Goal: Information Seeking & Learning: Find specific fact

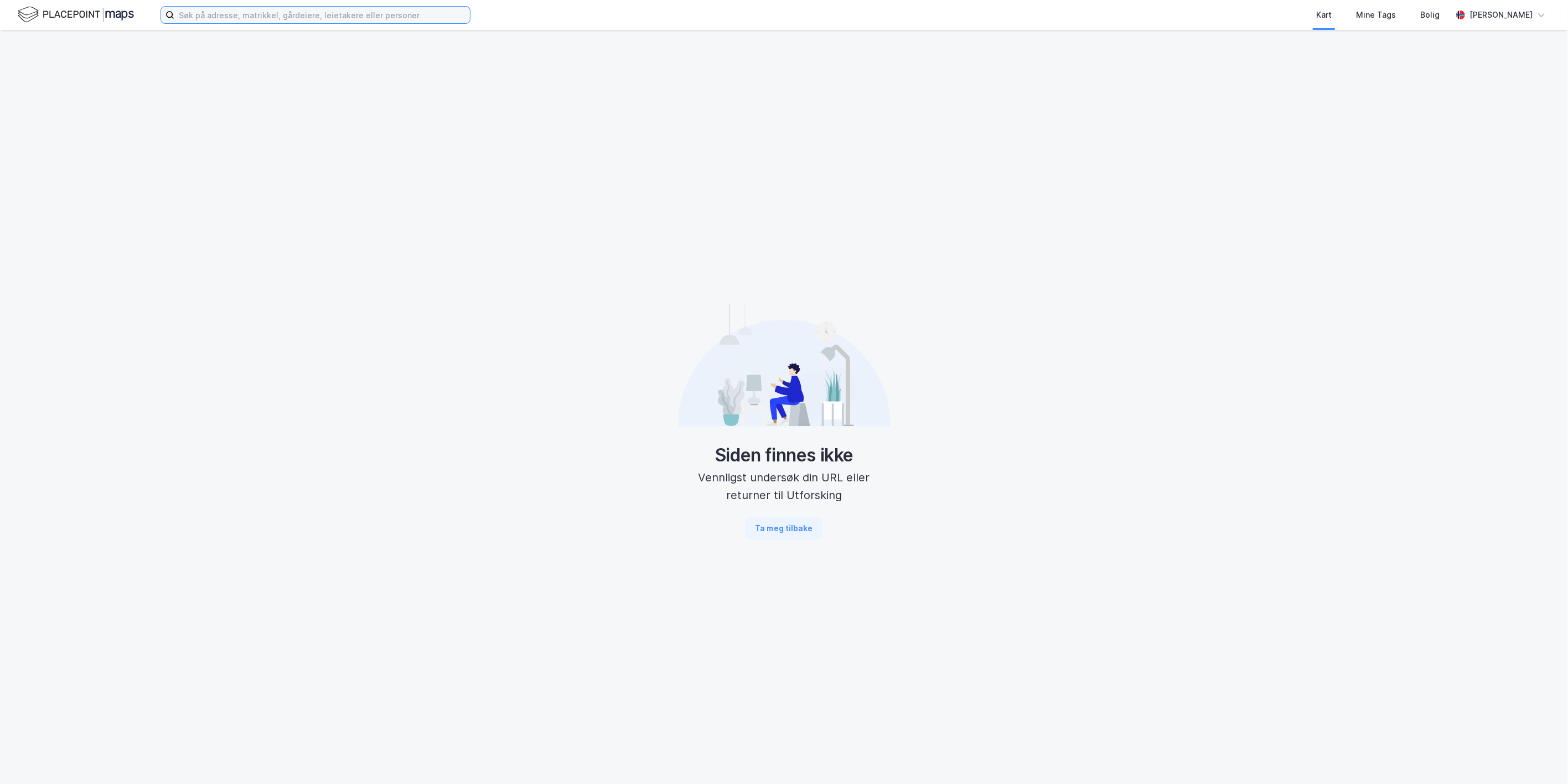
click at [255, 18] on input at bounding box center [322, 14] width 295 height 17
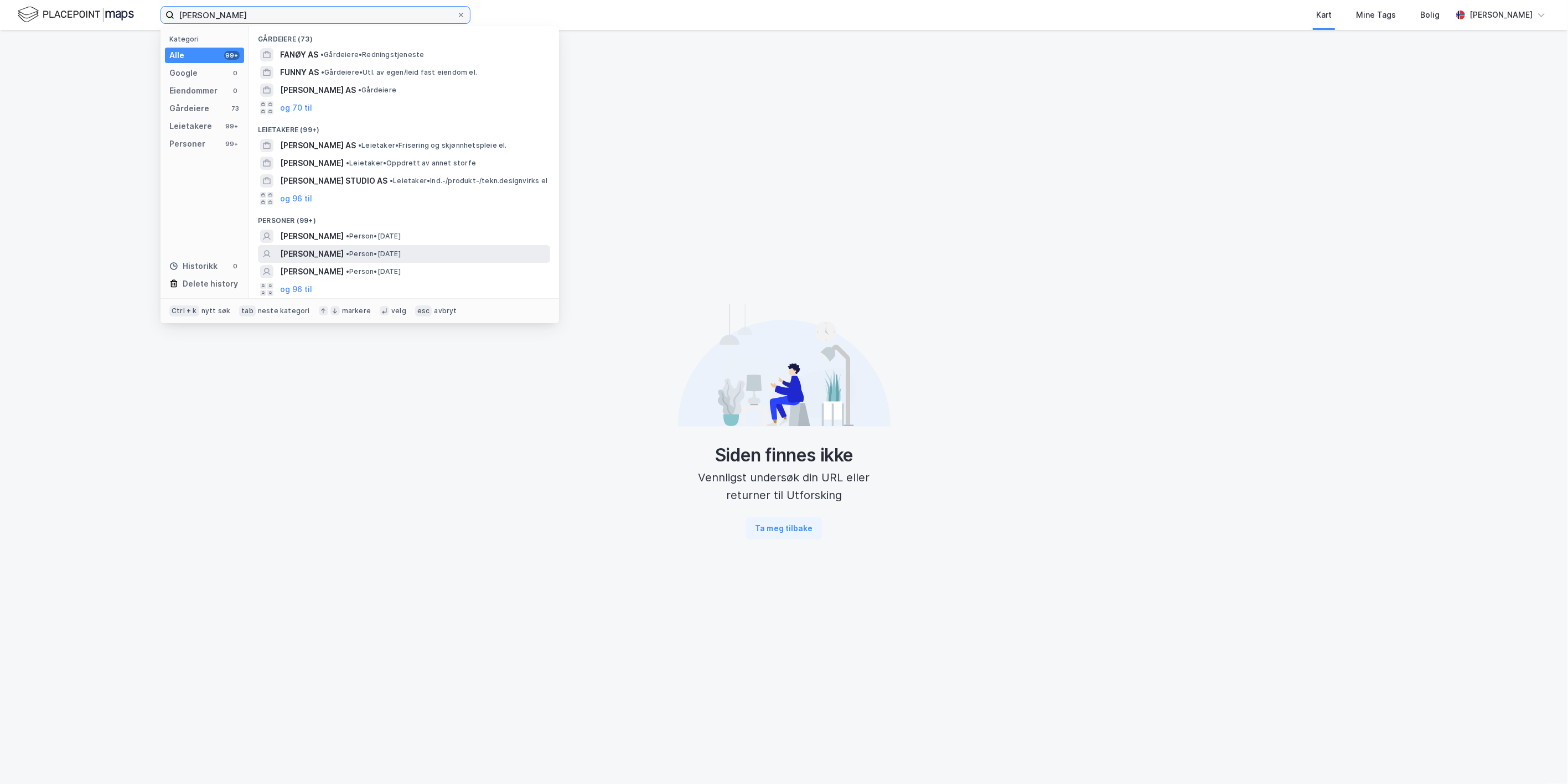
type input "[PERSON_NAME]"
click at [313, 252] on span "[PERSON_NAME]" at bounding box center [312, 253] width 64 height 13
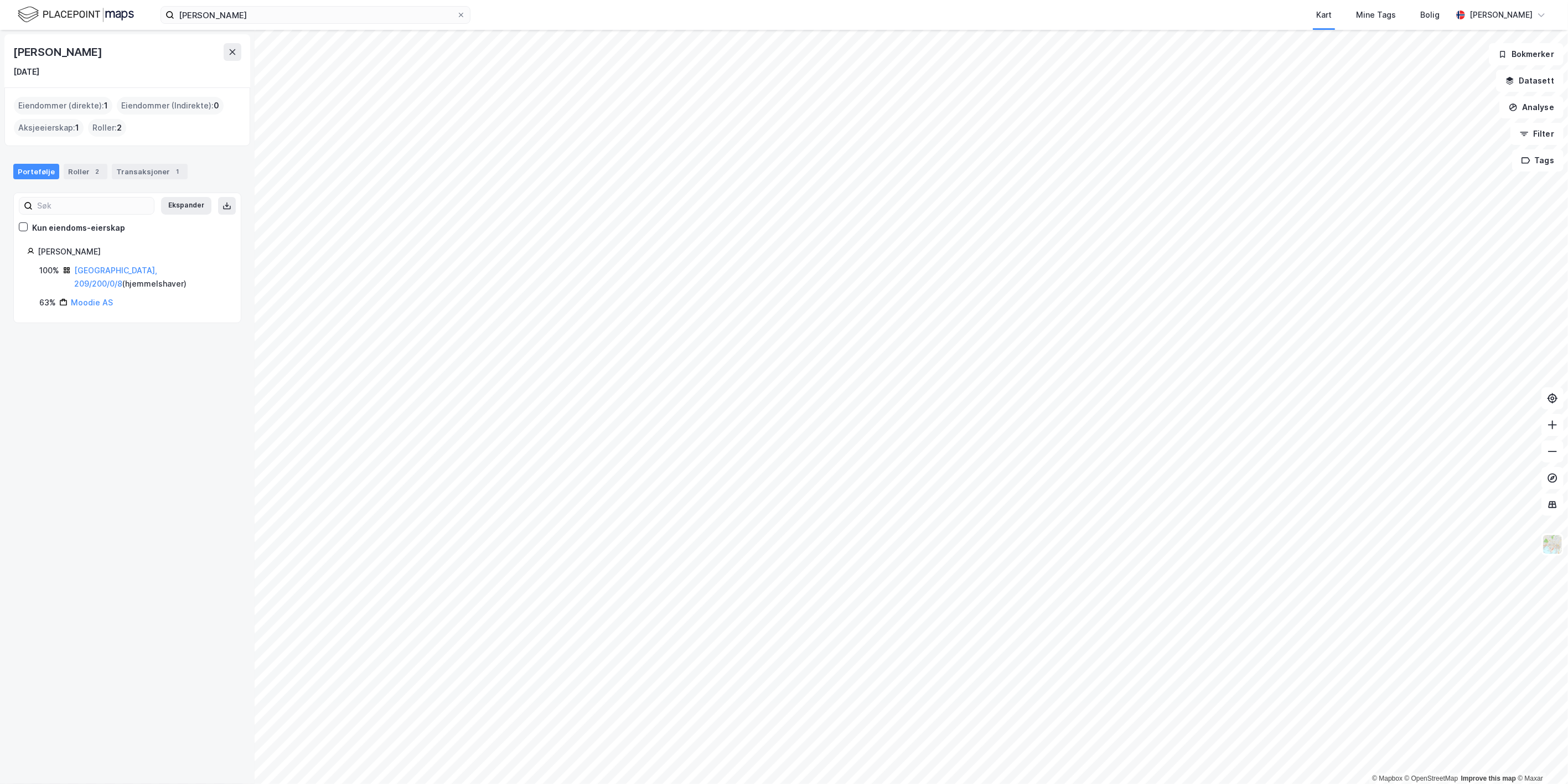
click at [88, 109] on div "Eiendommer (direkte) : 1" at bounding box center [63, 105] width 98 height 18
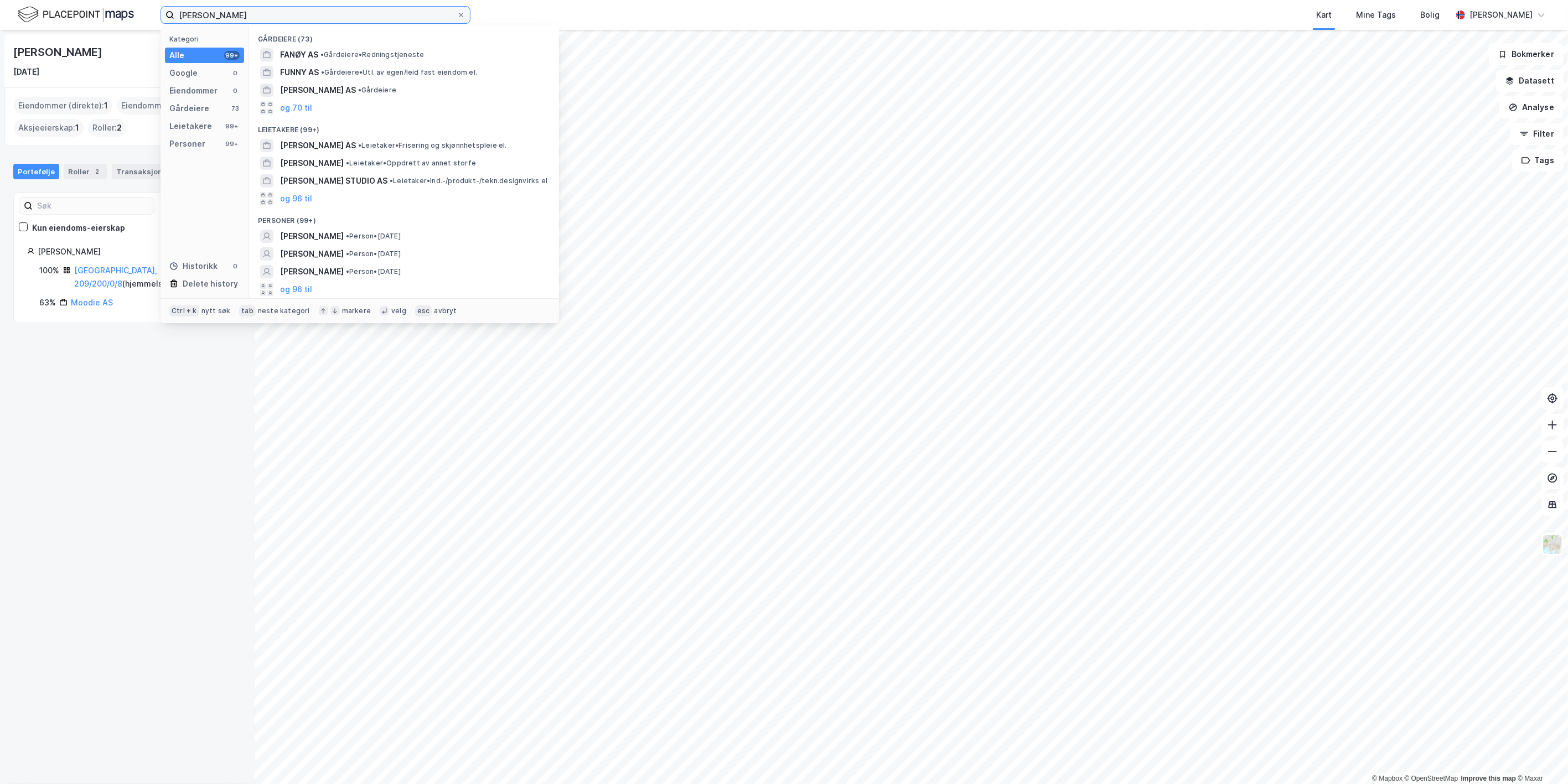
drag, startPoint x: 242, startPoint y: 12, endPoint x: 119, endPoint y: 12, distance: 123.0
click at [119, 12] on div "[PERSON_NAME] Kategori Alle 99+ Google 0 Eiendommer 0 Gårdeiere 73 Leietakere 9…" at bounding box center [784, 15] width 1568 height 30
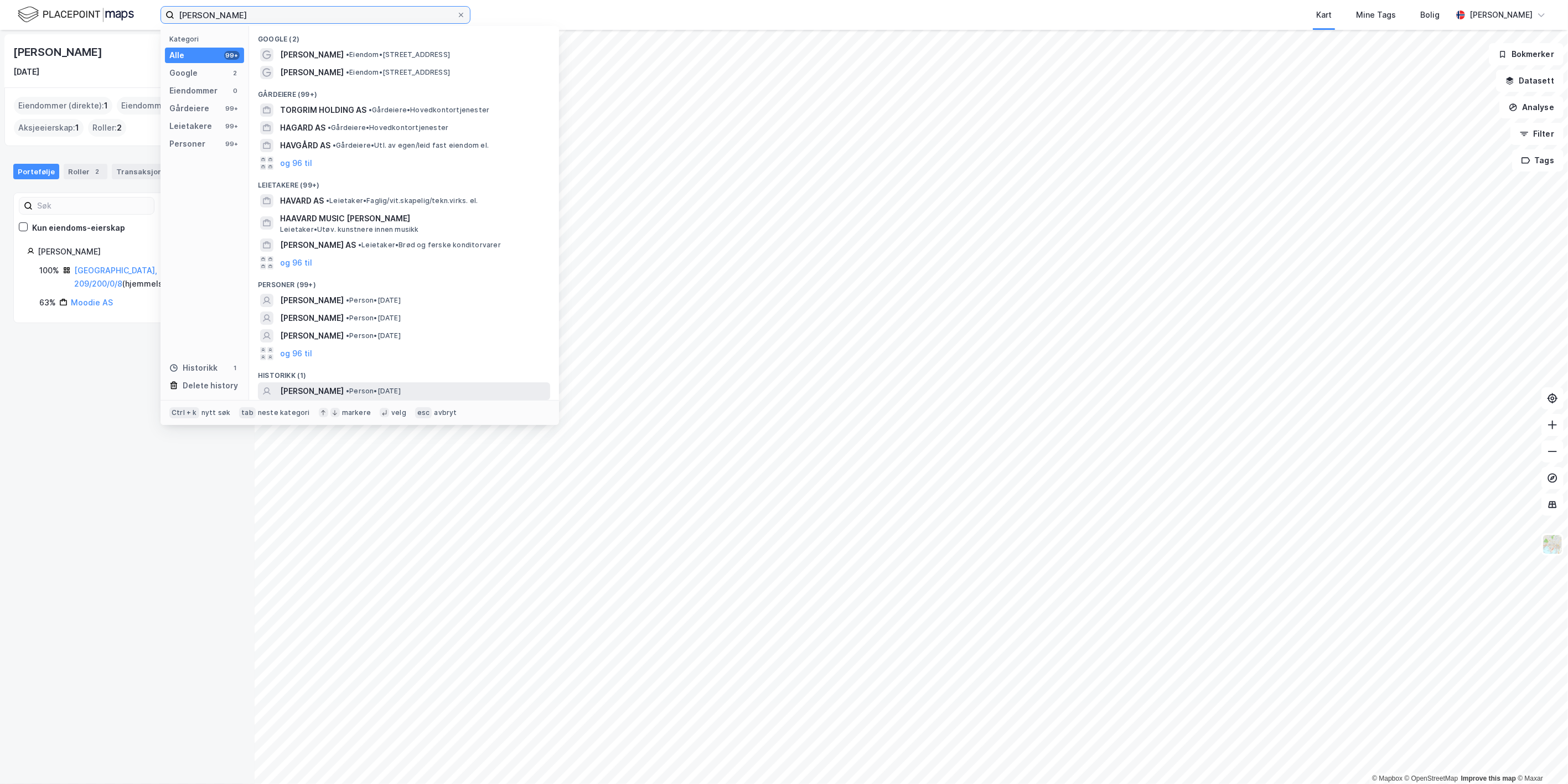
type input "[PERSON_NAME]"
click at [317, 390] on span "[PERSON_NAME]" at bounding box center [312, 391] width 64 height 13
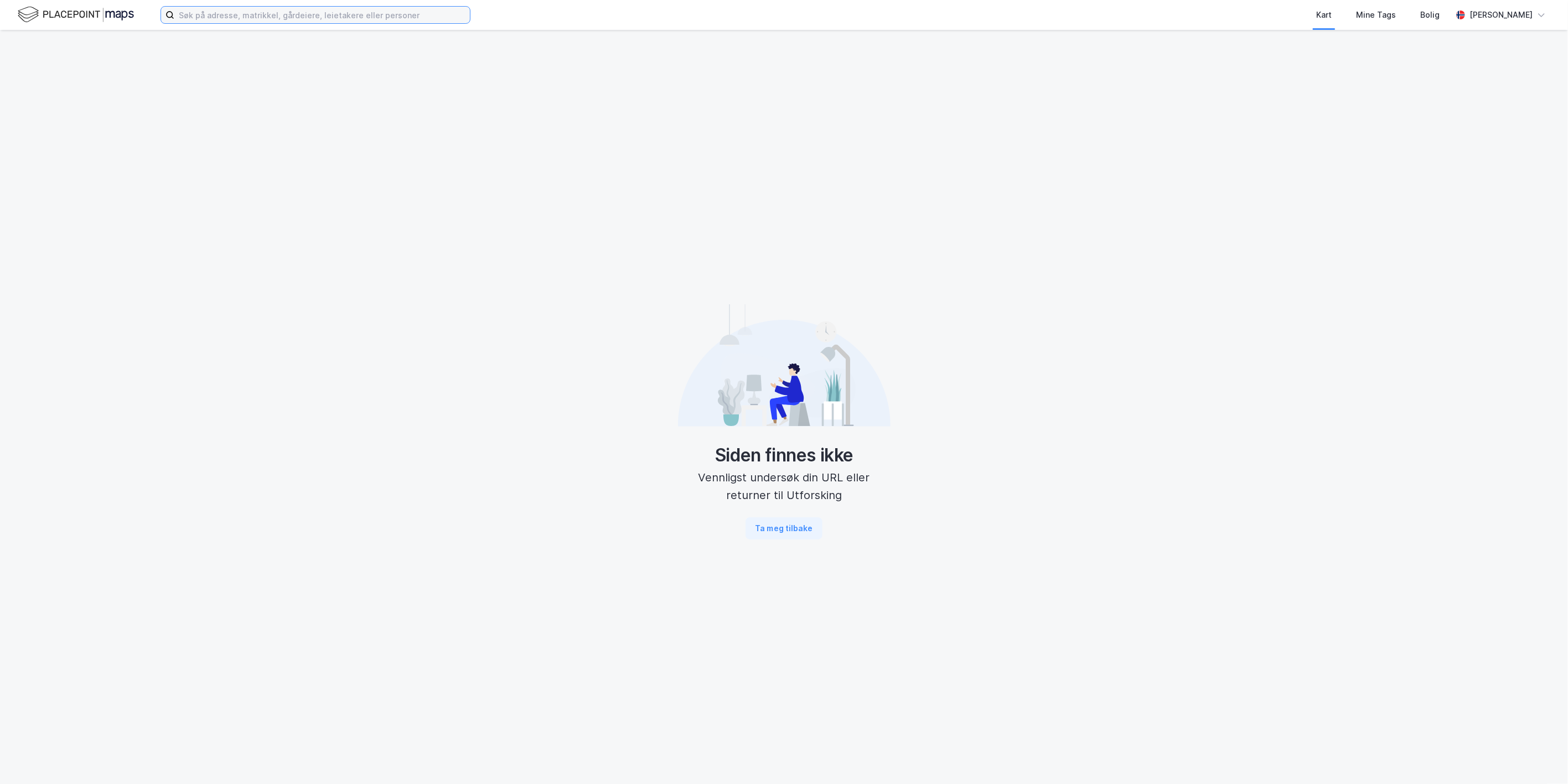
click at [323, 20] on input at bounding box center [322, 14] width 295 height 17
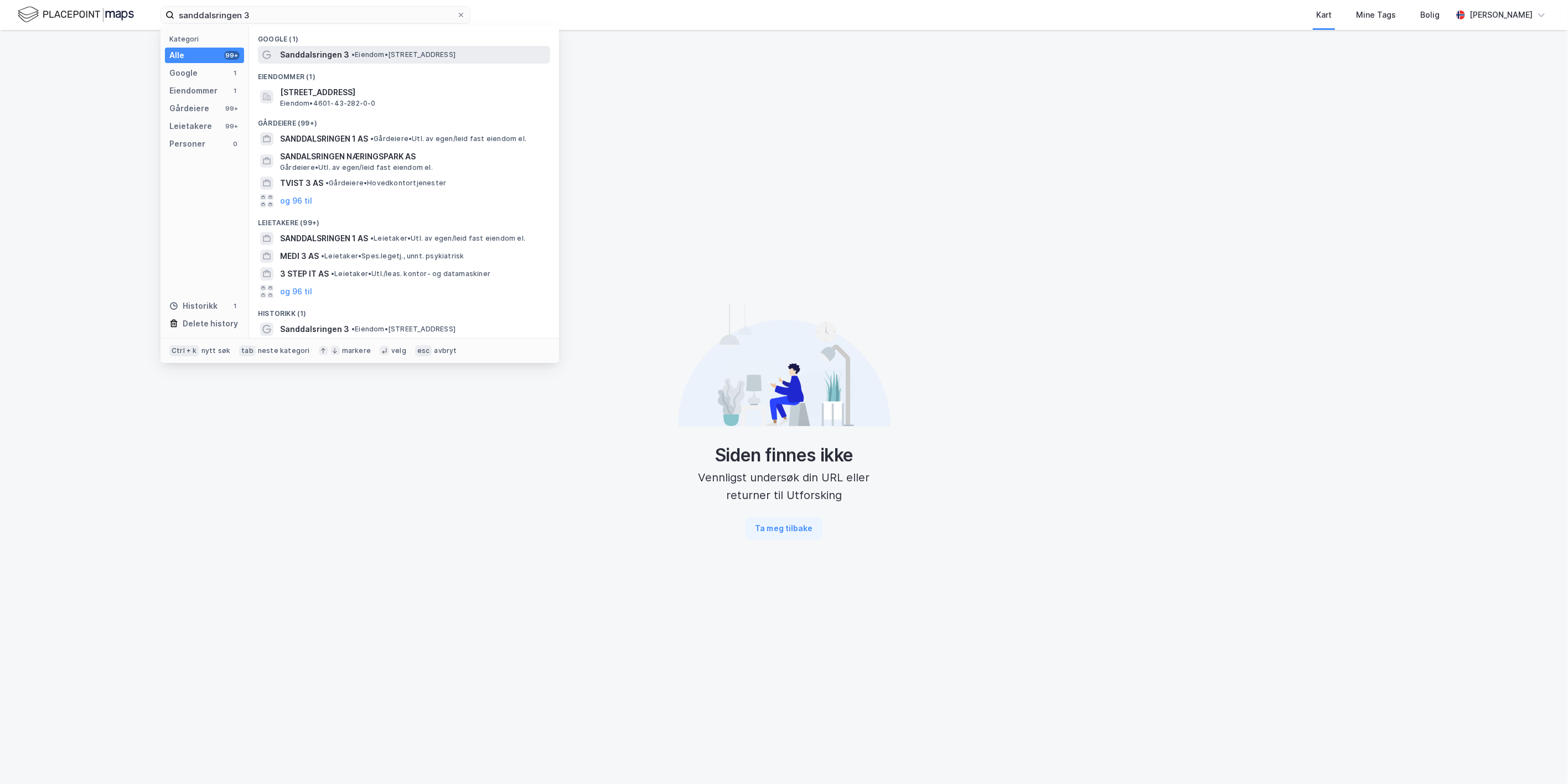
click at [322, 52] on span "Sanddalsringen 3" at bounding box center [315, 54] width 69 height 13
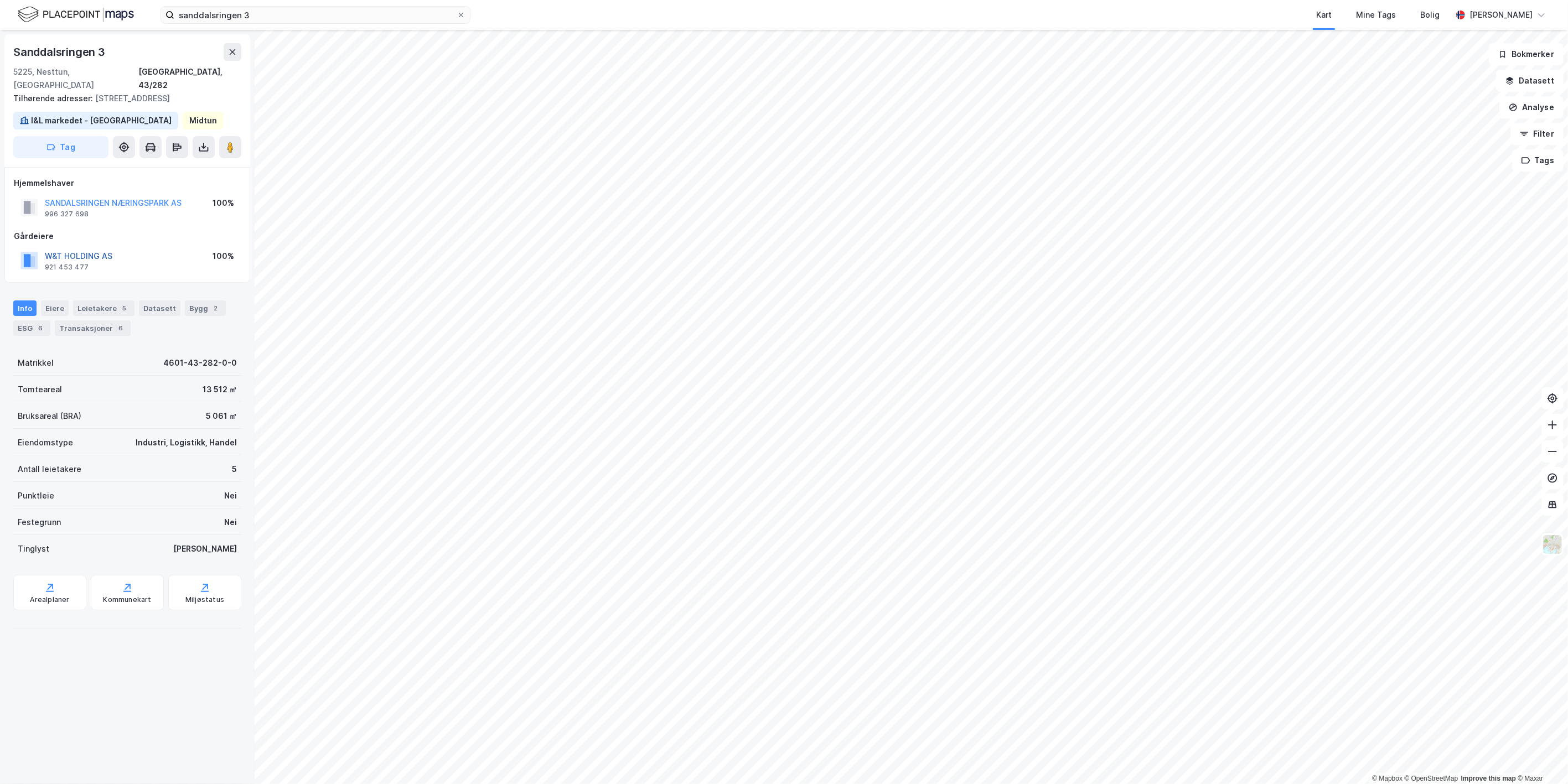
click at [0, 0] on button "W&T HOLDING AS" at bounding box center [0, 0] width 0 height 0
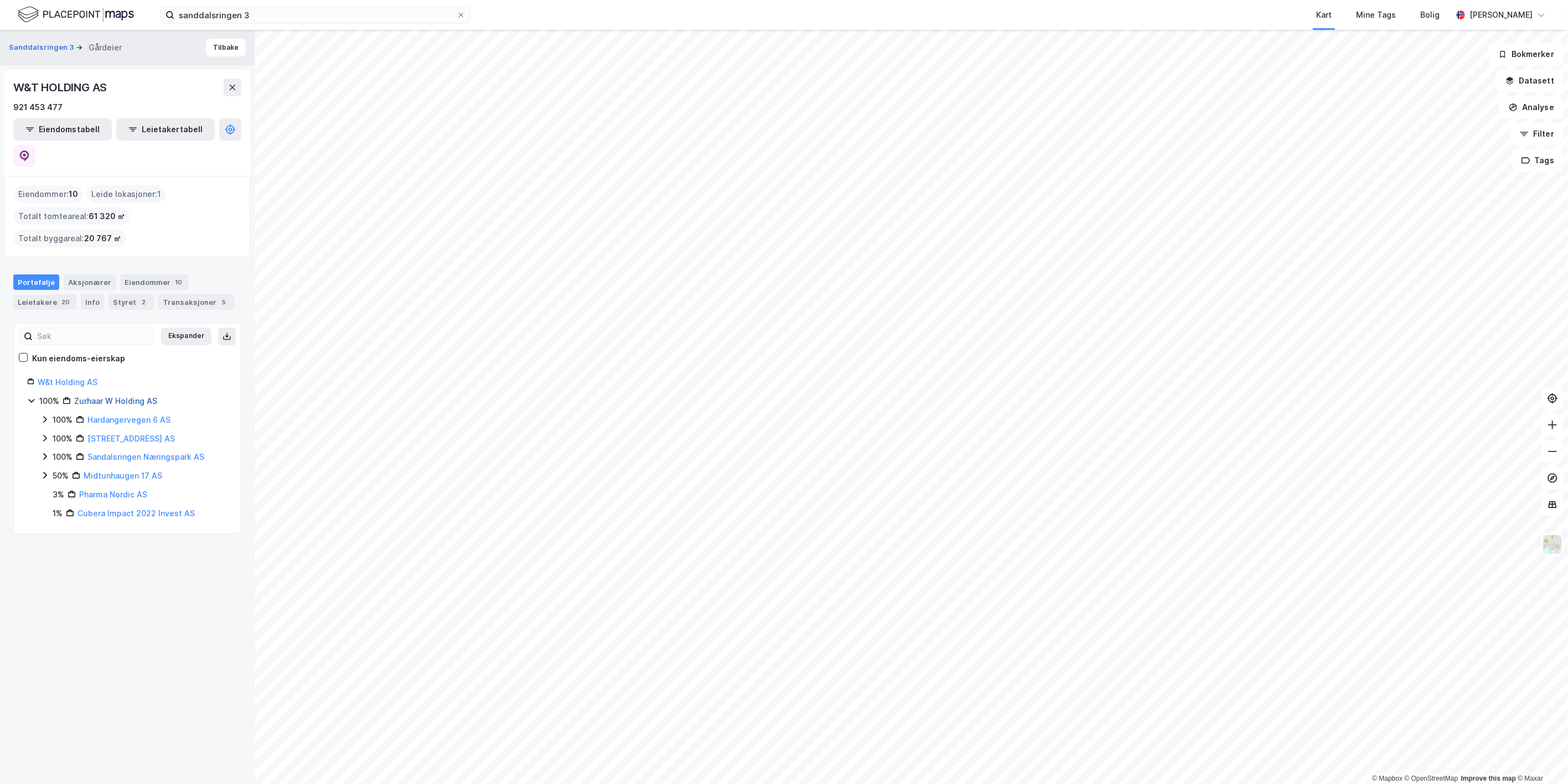
click at [133, 396] on link "Zurhaar W Holding AS" at bounding box center [116, 400] width 83 height 10
click at [124, 396] on link "Zurhaar W Holding AS" at bounding box center [119, 400] width 87 height 10
click at [30, 151] on icon at bounding box center [24, 156] width 11 height 11
click at [213, 18] on input "sanddalsringen 3" at bounding box center [316, 14] width 282 height 17
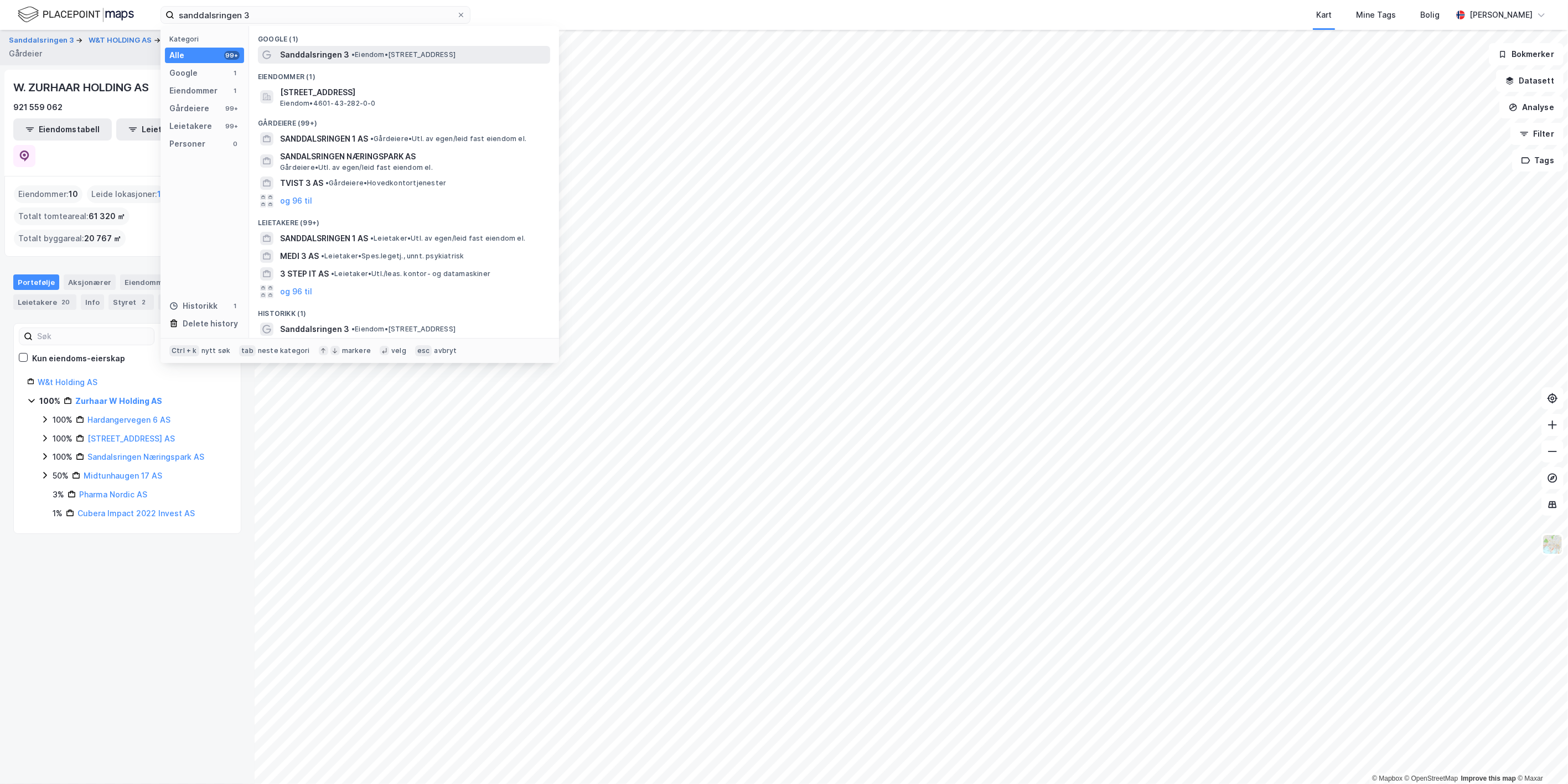
click at [296, 50] on span "Sanddalsringen 3" at bounding box center [315, 54] width 69 height 13
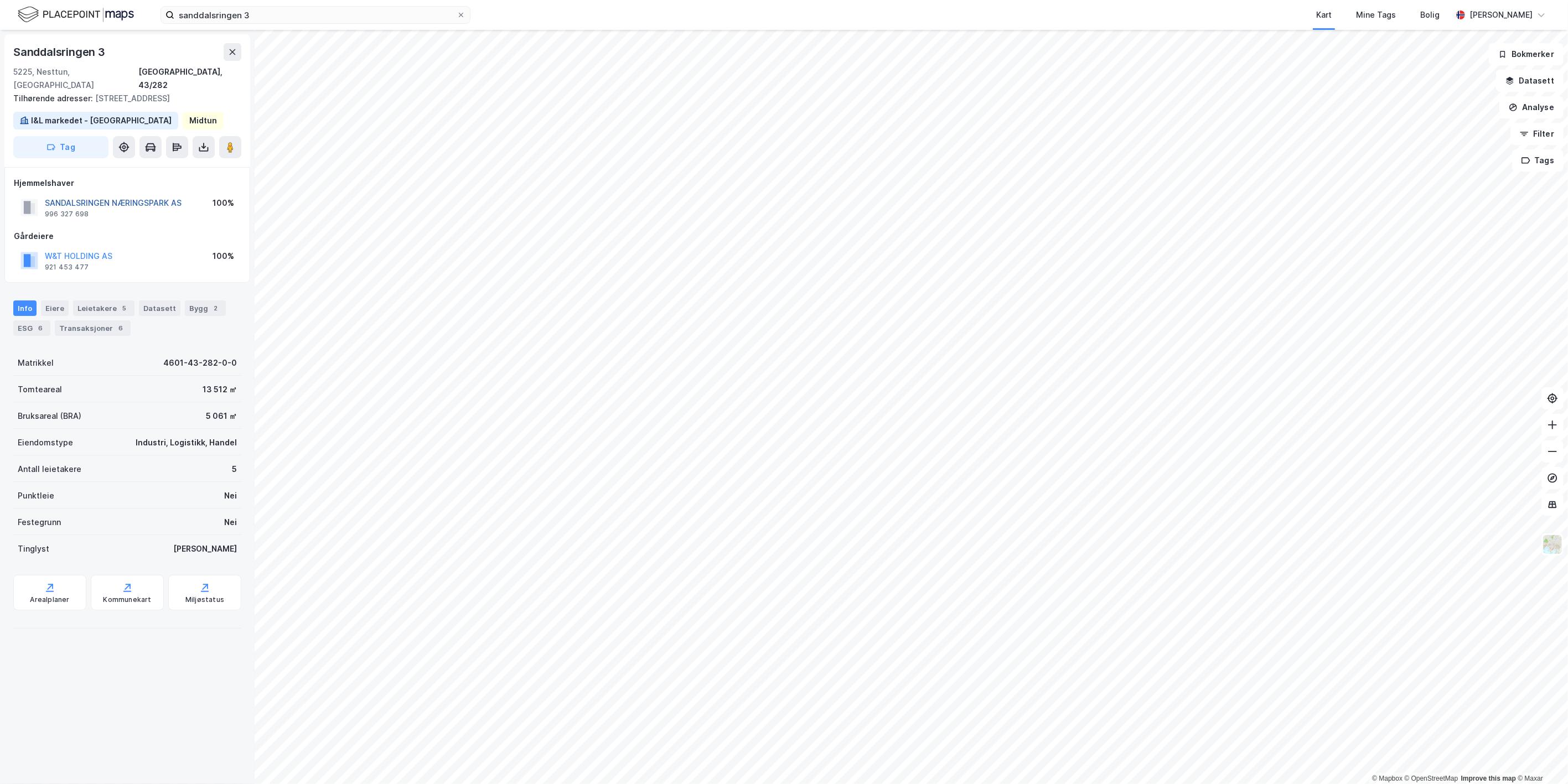
click at [0, 0] on button "SANDALSRINGEN NÆRINGSPARK AS" at bounding box center [0, 0] width 0 height 0
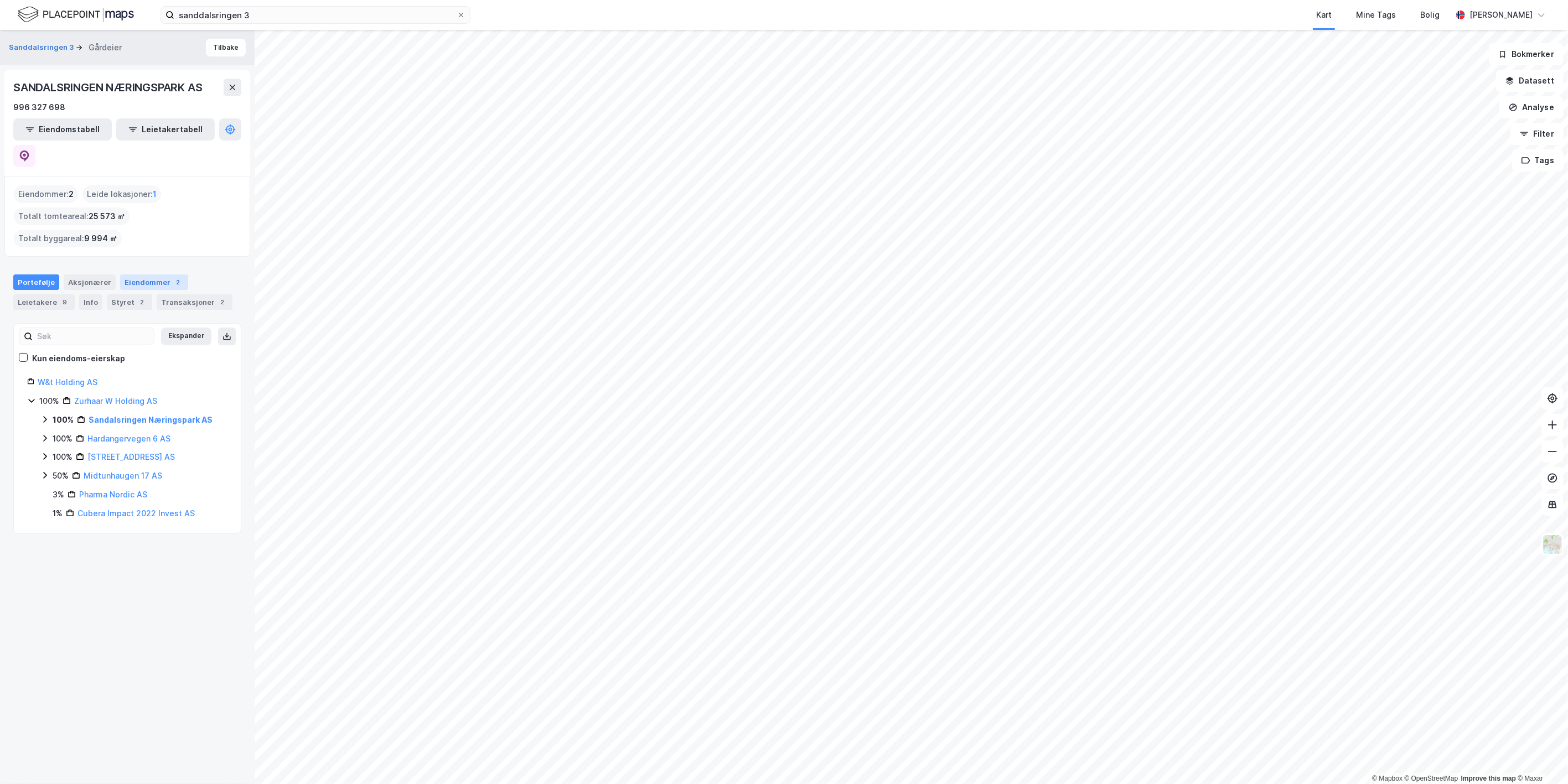
click at [132, 275] on div "Eiendommer 2" at bounding box center [153, 282] width 68 height 15
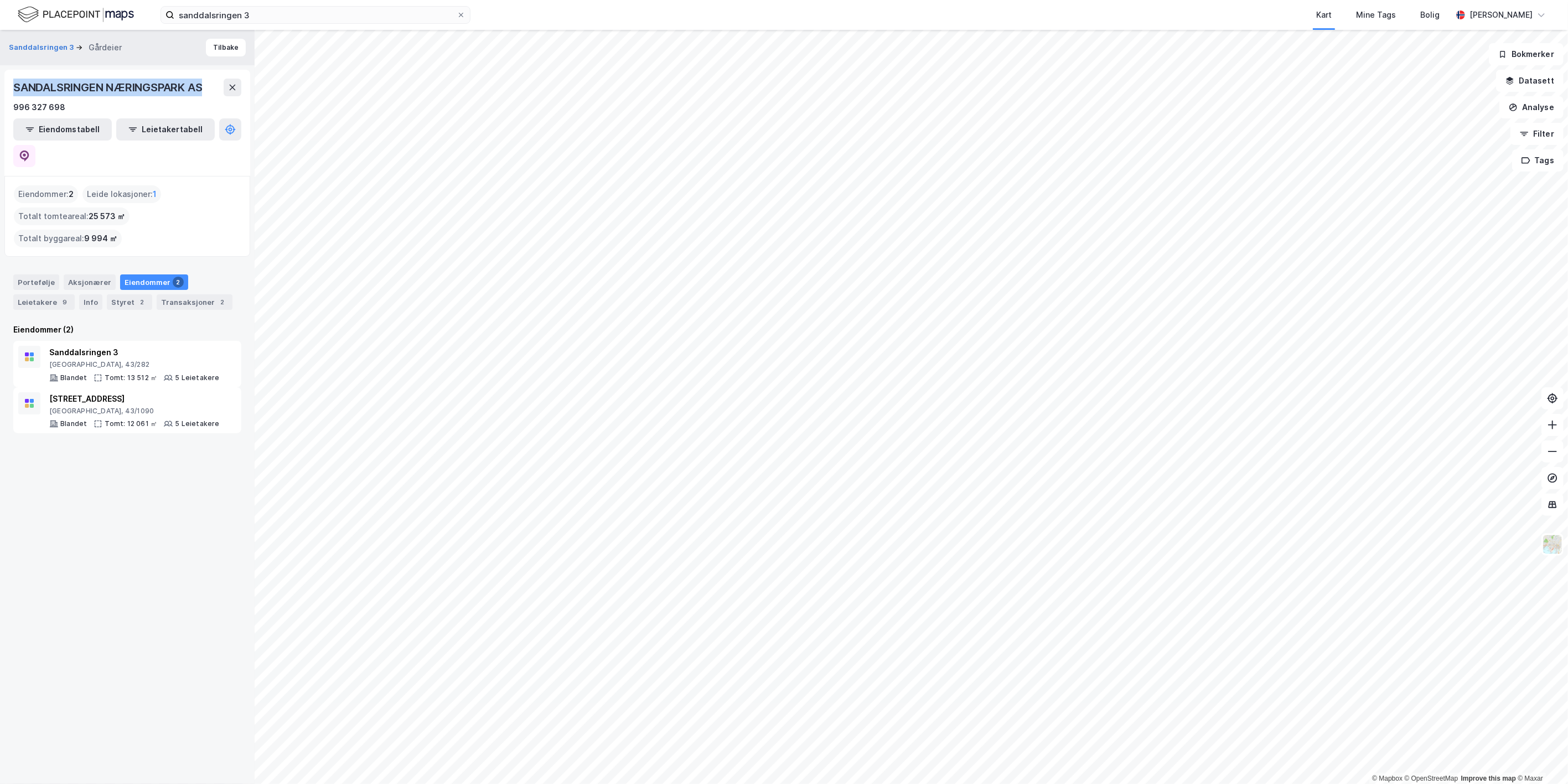
drag, startPoint x: 207, startPoint y: 87, endPoint x: 12, endPoint y: 92, distance: 195.1
click at [13, 92] on div "SANDALSRINGEN NÆRINGSPARK AS" at bounding box center [108, 88] width 191 height 18
copy div "SANDALSRINGEN NÆRINGSPARK AS"
click at [26, 153] on icon at bounding box center [25, 155] width 4 height 4
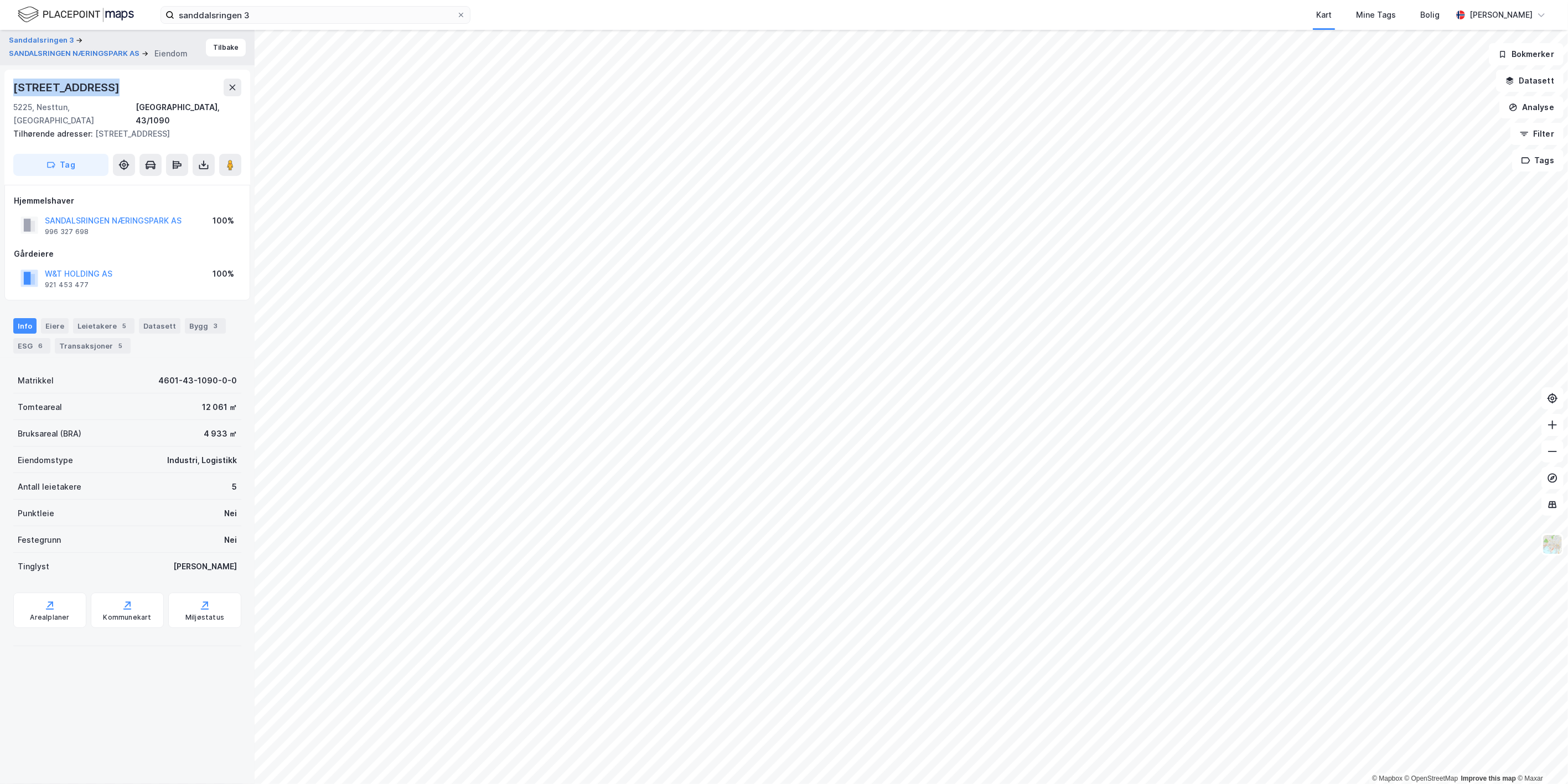
drag, startPoint x: 113, startPoint y: 88, endPoint x: 12, endPoint y: 88, distance: 101.0
click at [13, 88] on div "Sanddalsringen 5" at bounding box center [127, 88] width 228 height 18
copy div "Sanddalsringen 5"
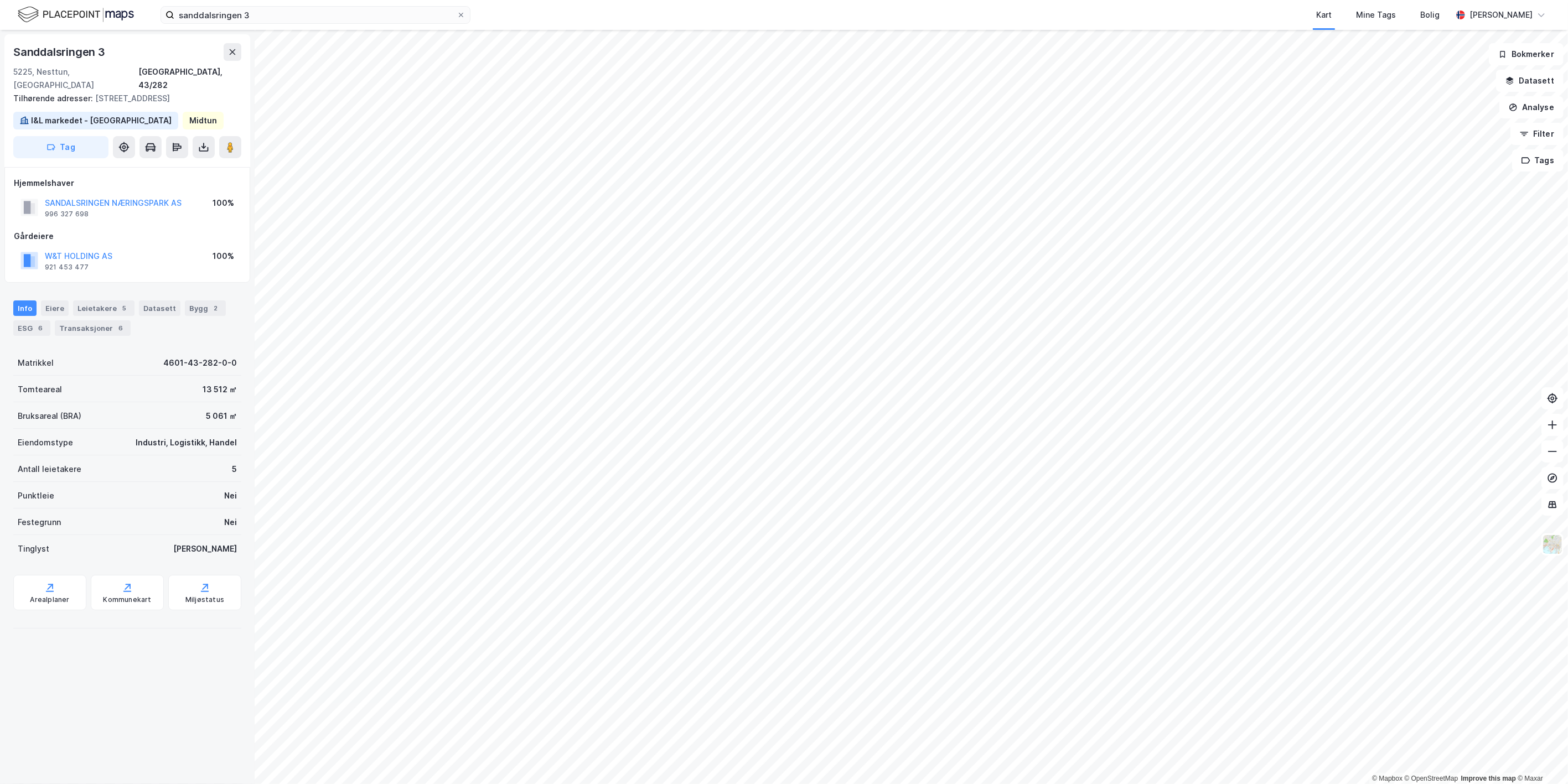
click at [125, 194] on div "SANDALSRINGEN NÆRINGSPARK AS 996 327 698 100%" at bounding box center [128, 207] width 227 height 27
click at [0, 0] on button "SANDALSRINGEN NÆRINGSPARK AS" at bounding box center [0, 0] width 0 height 0
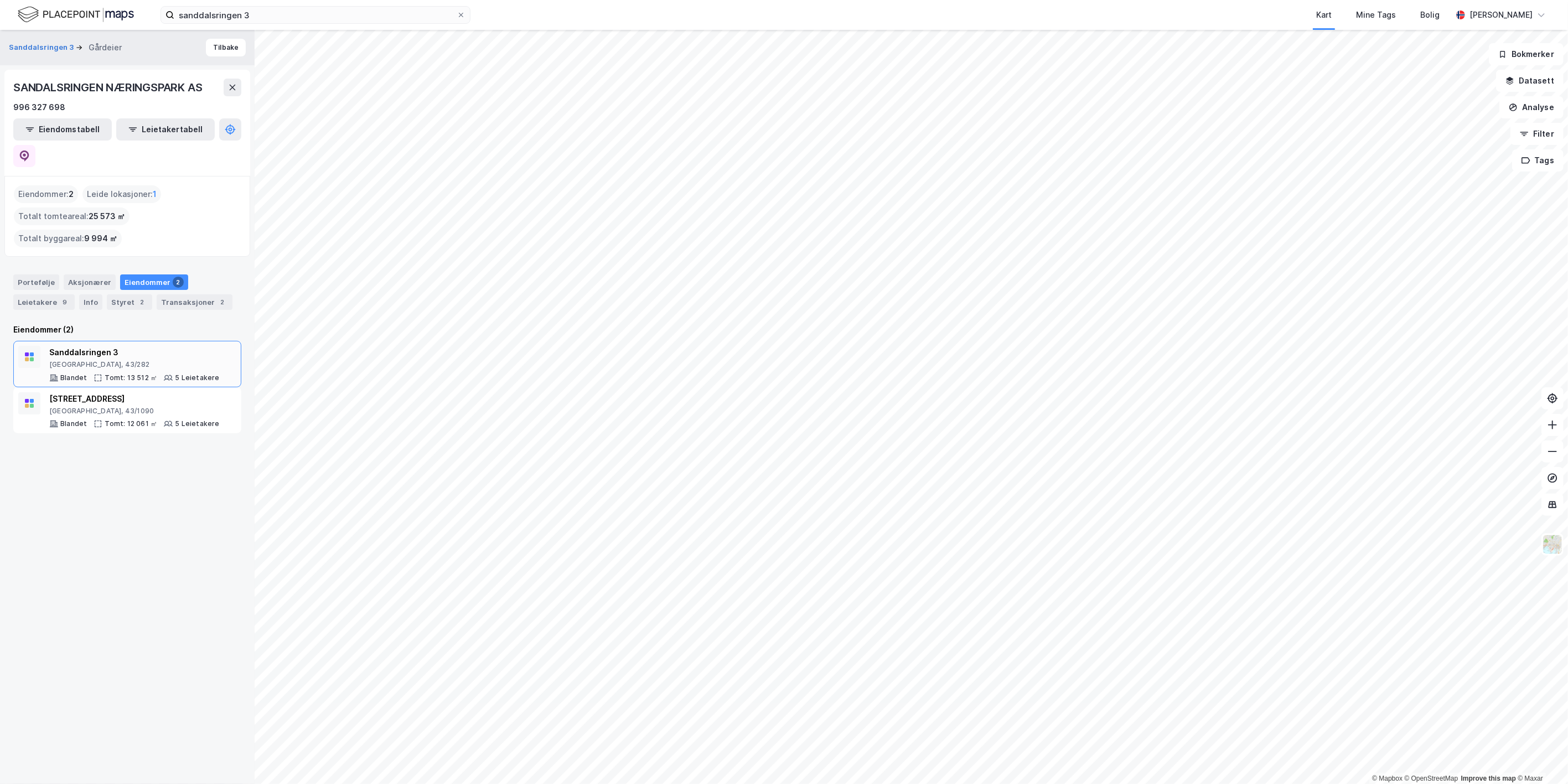
click at [145, 345] on div "Sanddalsringen 3 Bergen, 43/282" at bounding box center [135, 357] width 170 height 23
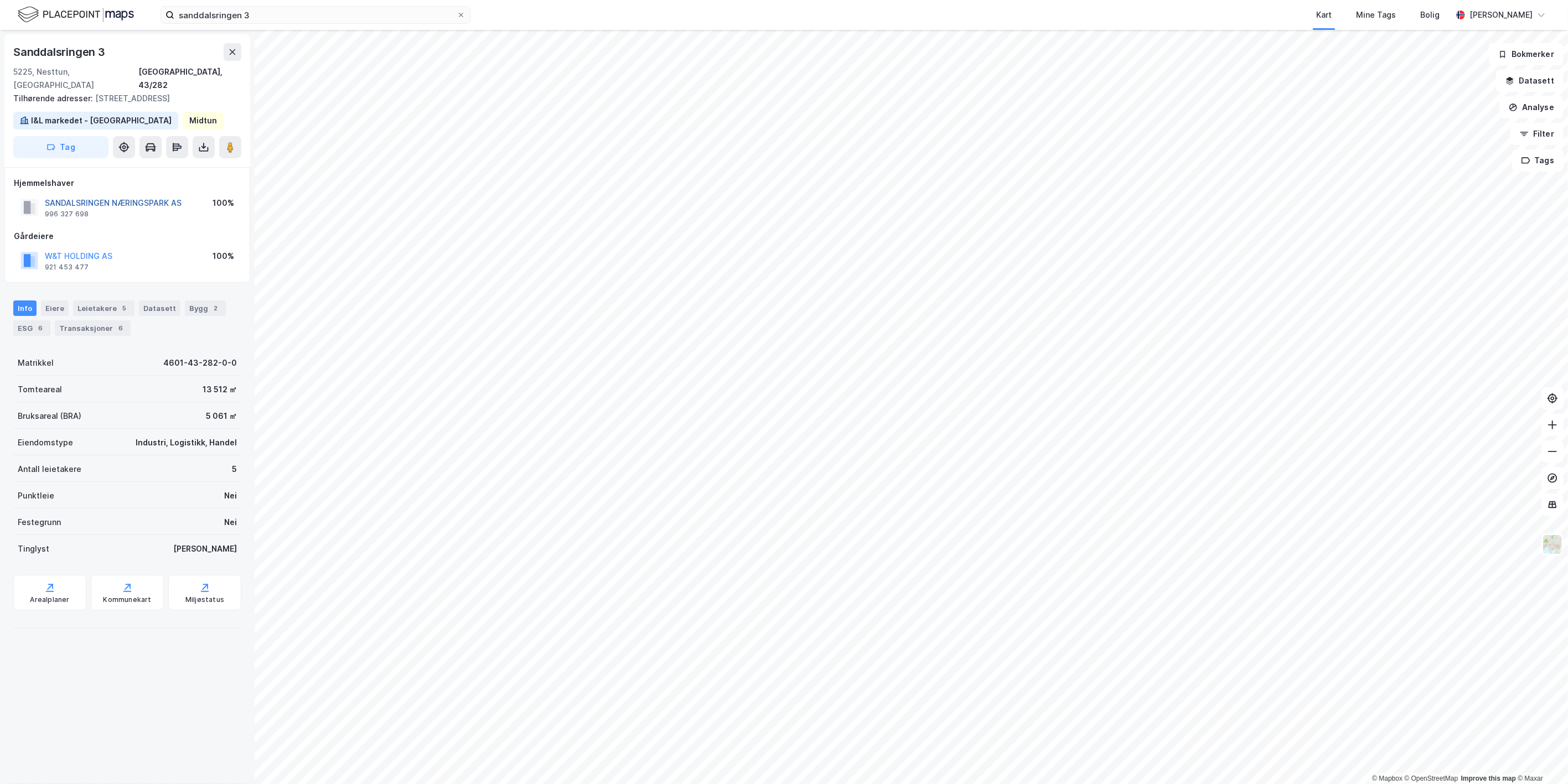
click at [0, 0] on button "SANDALSRINGEN NÆRINGSPARK AS" at bounding box center [0, 0] width 0 height 0
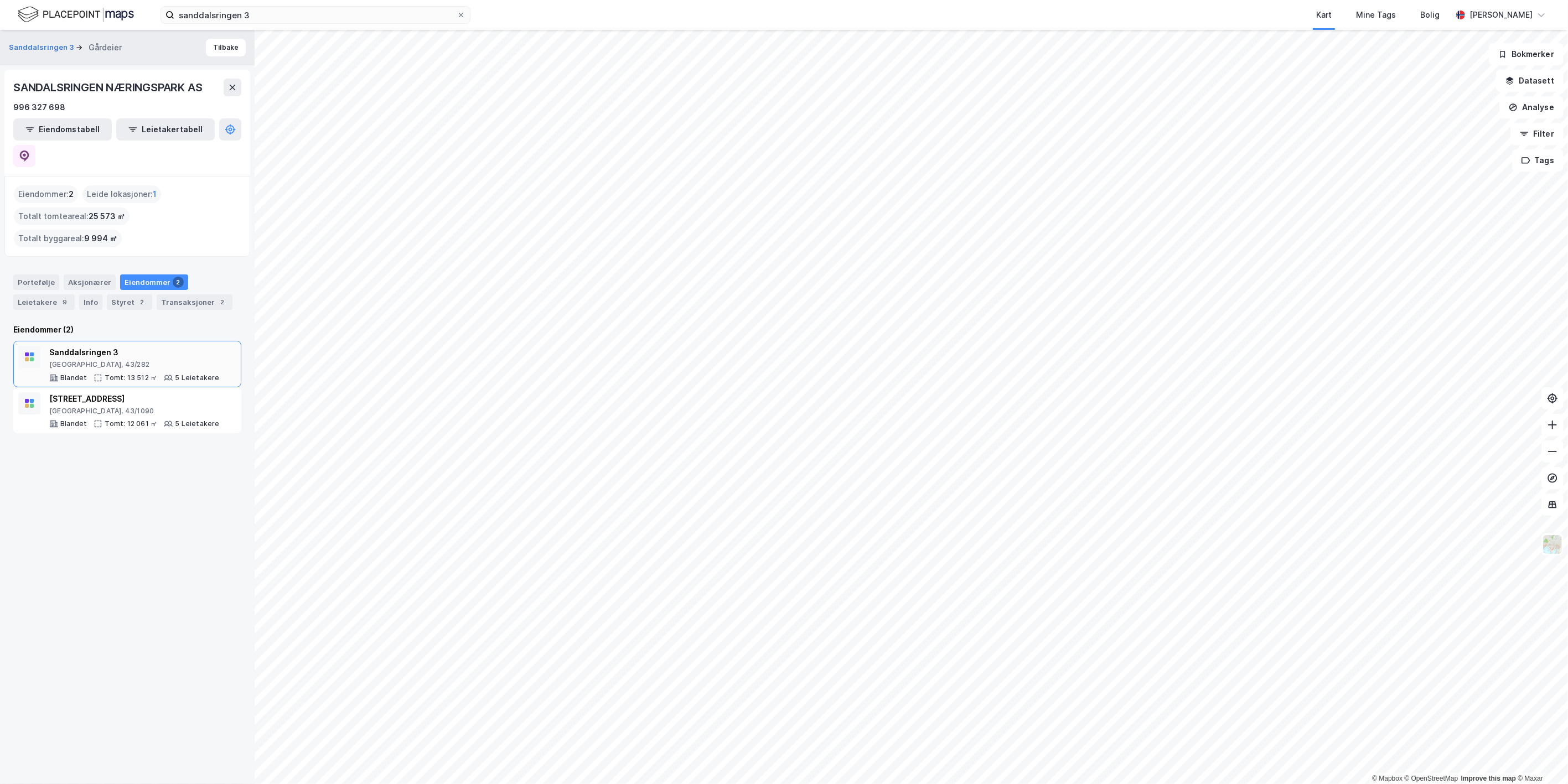
click at [123, 360] on div "Bergen, 43/282" at bounding box center [135, 364] width 170 height 9
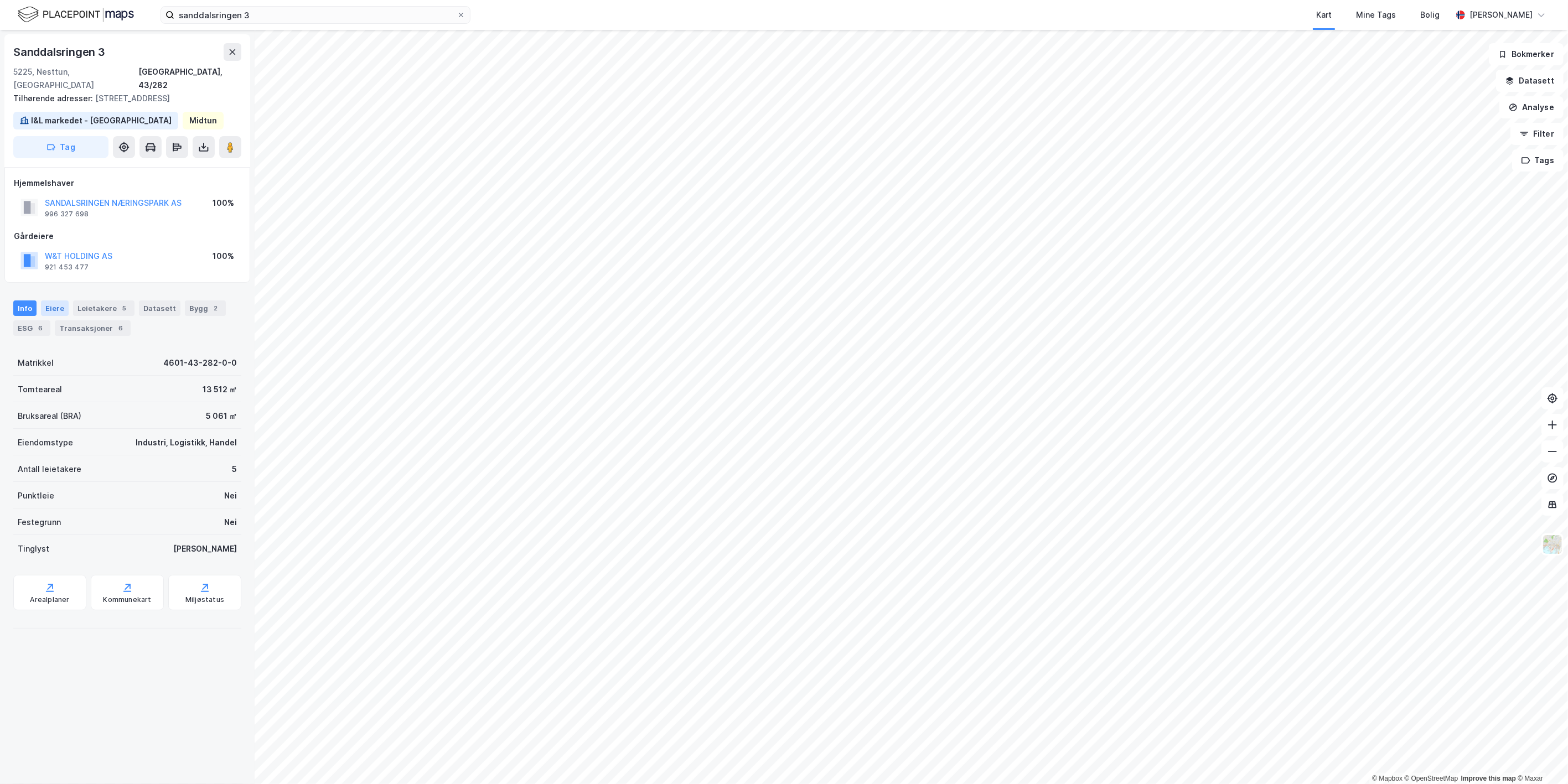
click at [52, 300] on div "Eiere" at bounding box center [54, 307] width 27 height 15
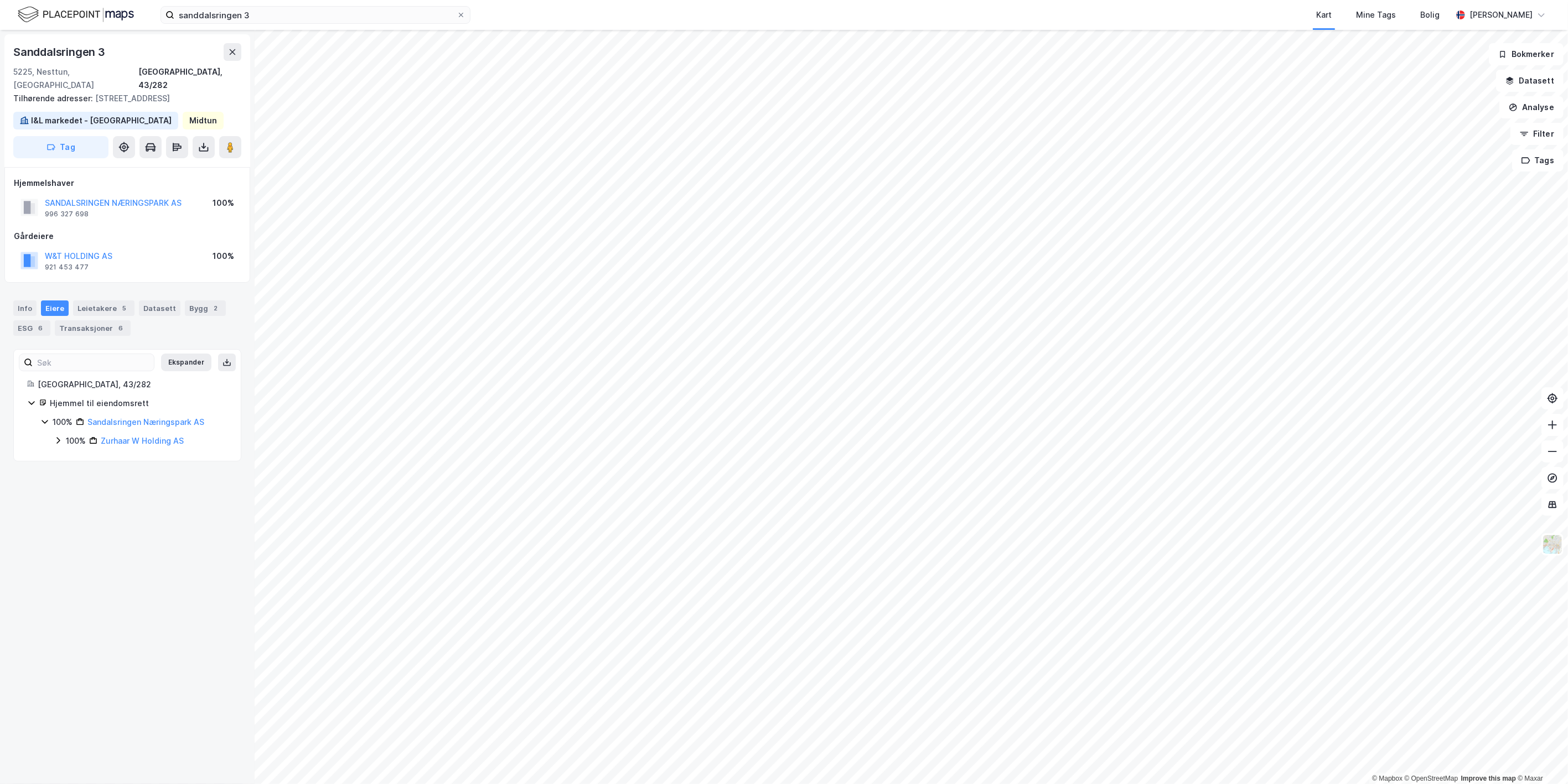
click at [58, 436] on icon at bounding box center [59, 440] width 9 height 9
click at [117, 436] on link "Zurhaar W Holding AS" at bounding box center [143, 440] width 83 height 10
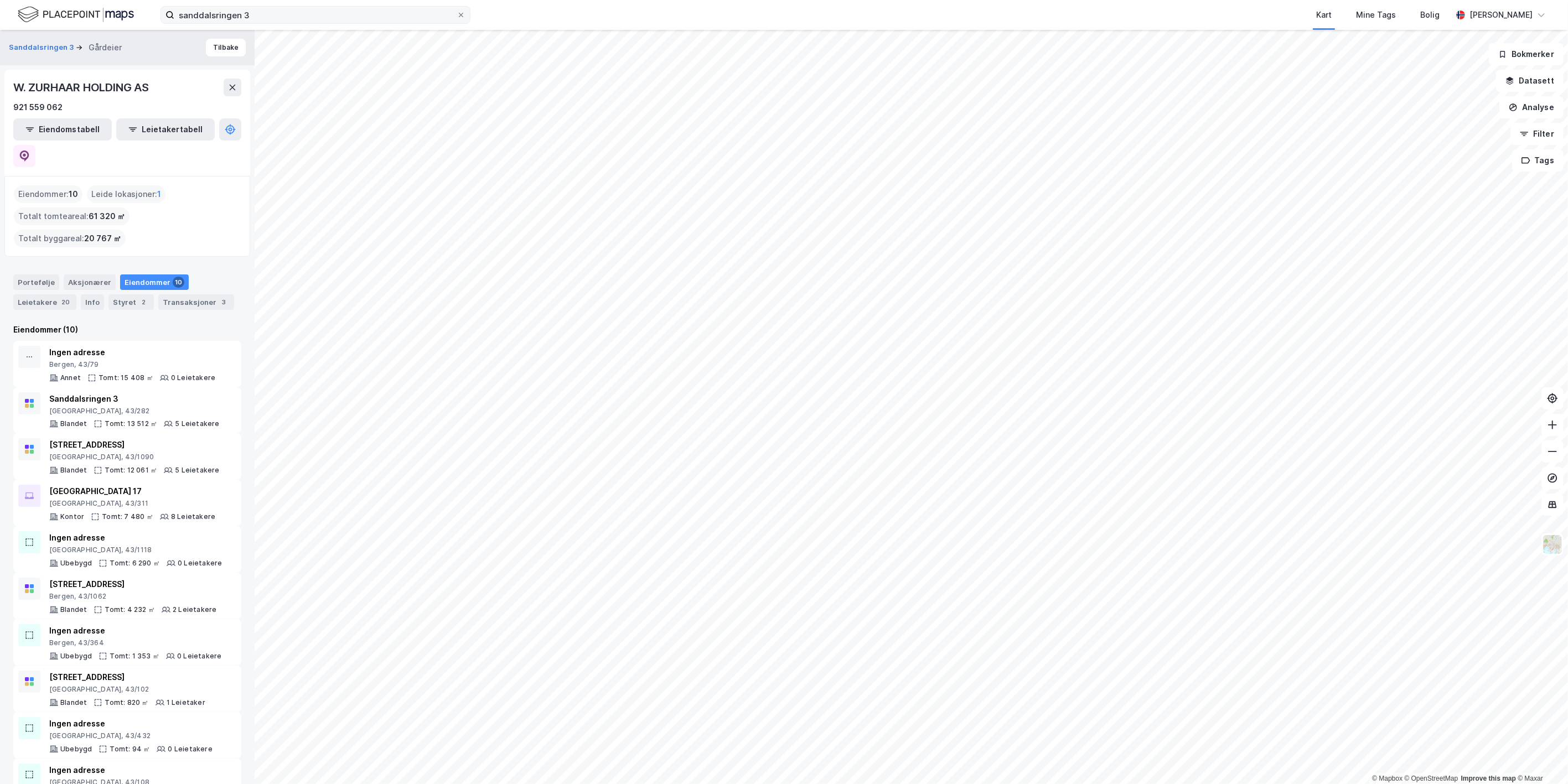
click at [279, 24] on div "sanddalsringen 3 Kart Mine Tags Bolig William August Ødegård" at bounding box center [784, 15] width 1568 height 30
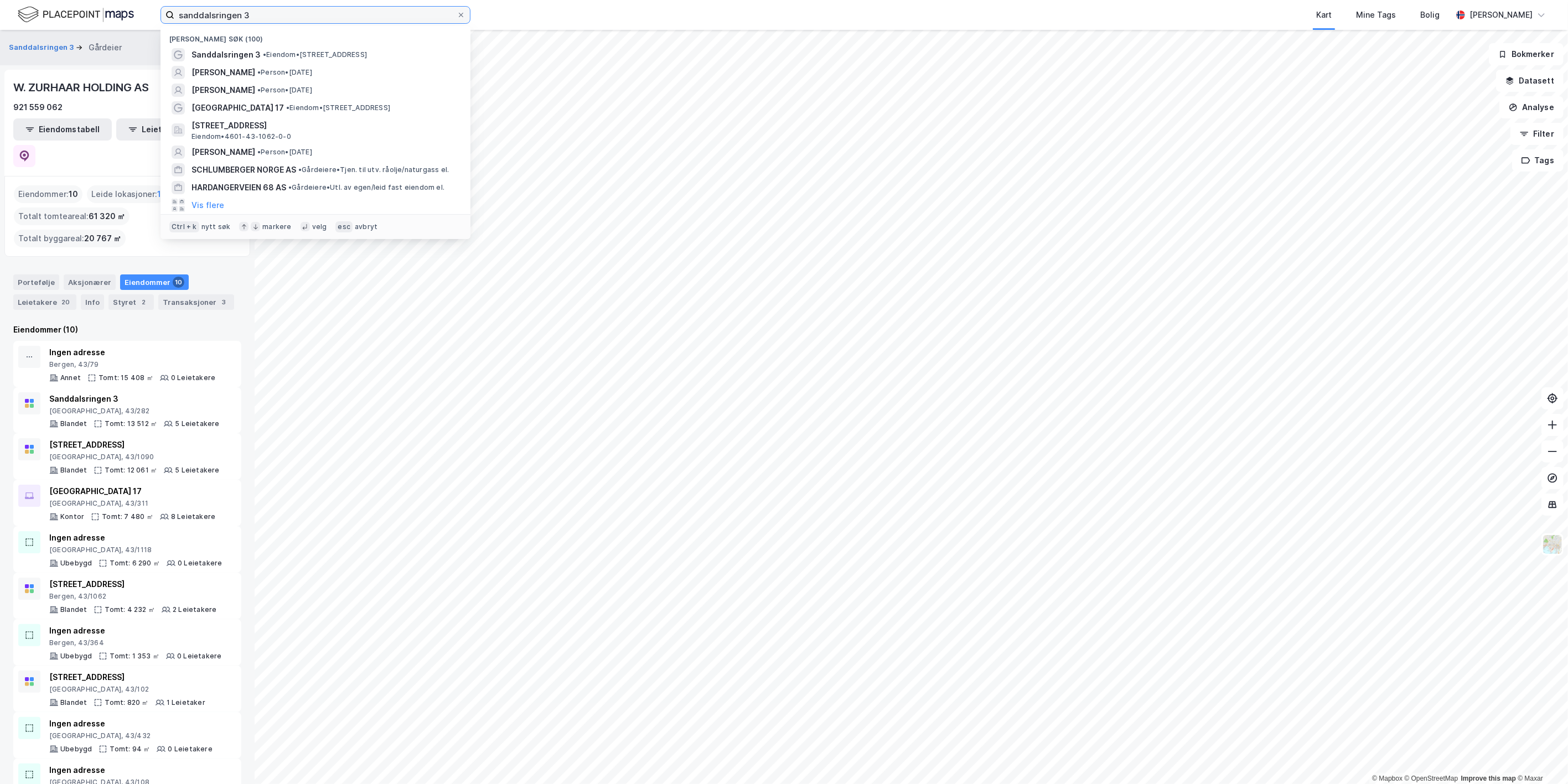
drag, startPoint x: 202, startPoint y: 20, endPoint x: 176, endPoint y: 6, distance: 29.5
click at [157, 19] on div "sanddalsringen 3 Nylige søk (100) Sanddalsringen 3 • Eiendom • Sanddalsringen 3…" at bounding box center [784, 15] width 1568 height 30
click at [235, 56] on span "Sanddalsringen 3" at bounding box center [226, 54] width 69 height 13
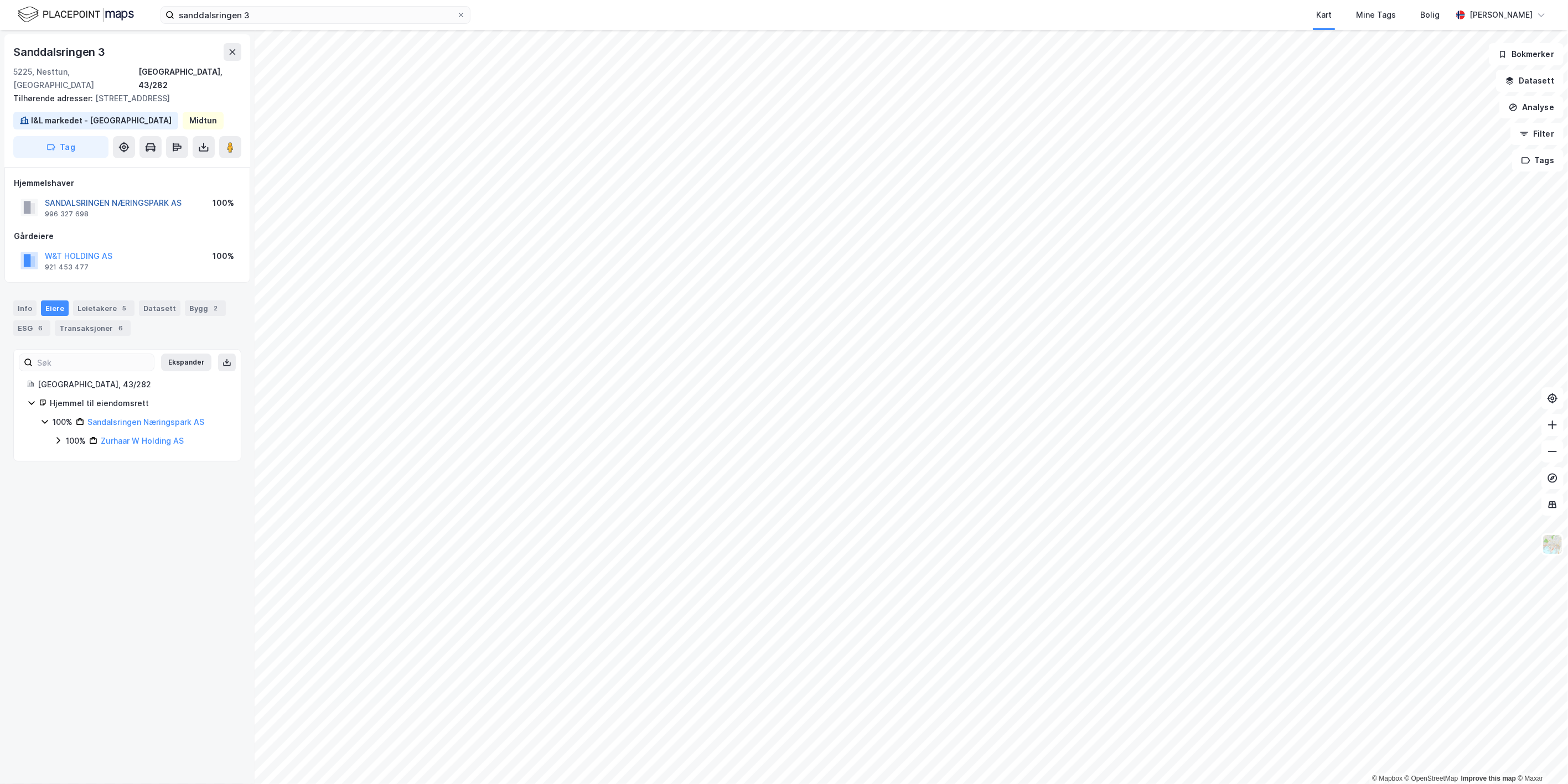
click at [0, 0] on button "SANDALSRINGEN NÆRINGSPARK AS" at bounding box center [0, 0] width 0 height 0
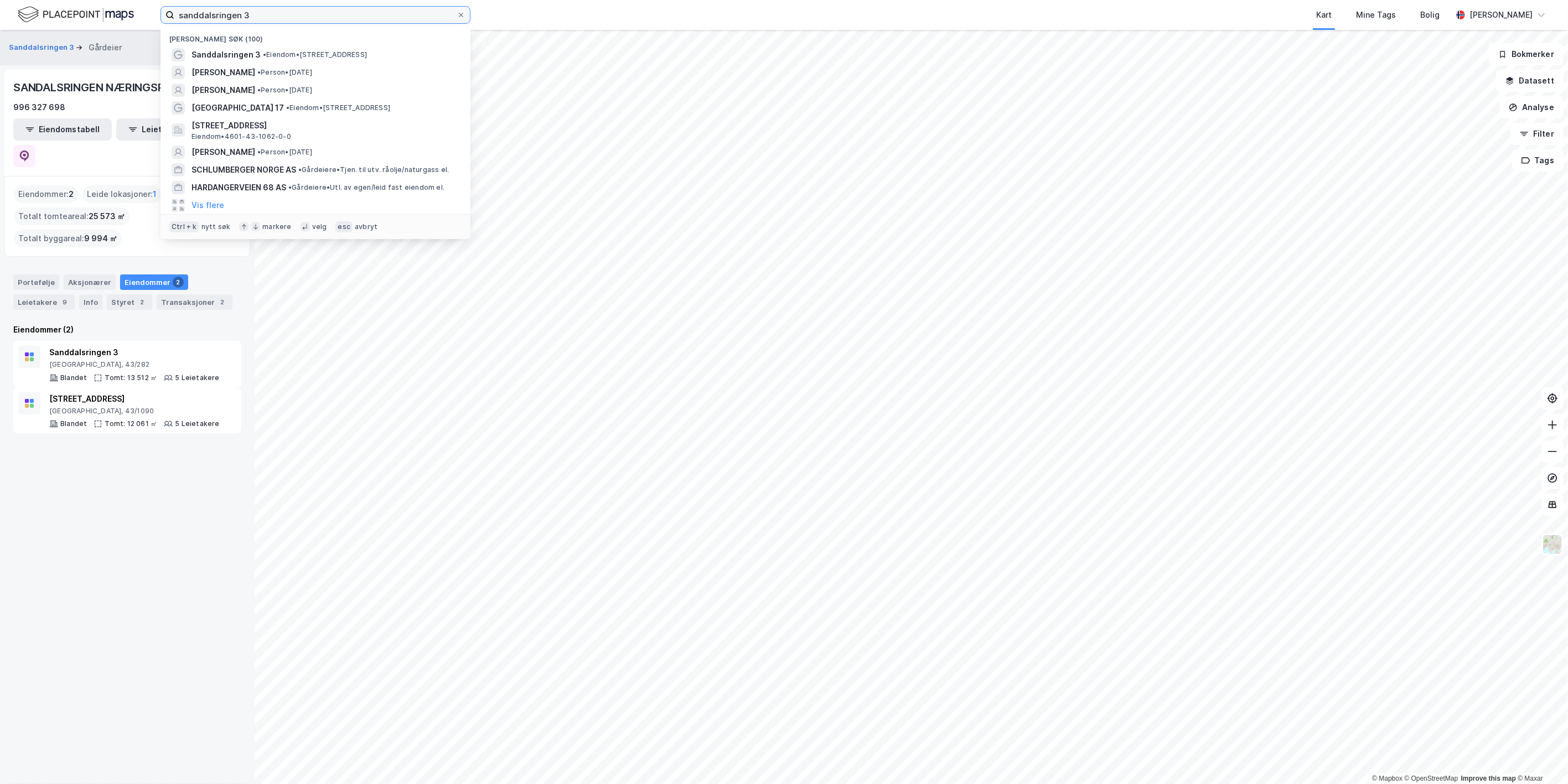
drag, startPoint x: 289, startPoint y: 12, endPoint x: -65, endPoint y: -41, distance: 357.9
click at [0, 0] on html "sanddalsringen 3 Nylige søk (100) Sanddalsringen 3 • Eiendom • Sanddalsringen 3…" at bounding box center [784, 392] width 1568 height 784
paste input "Ulsmågvegen 20"
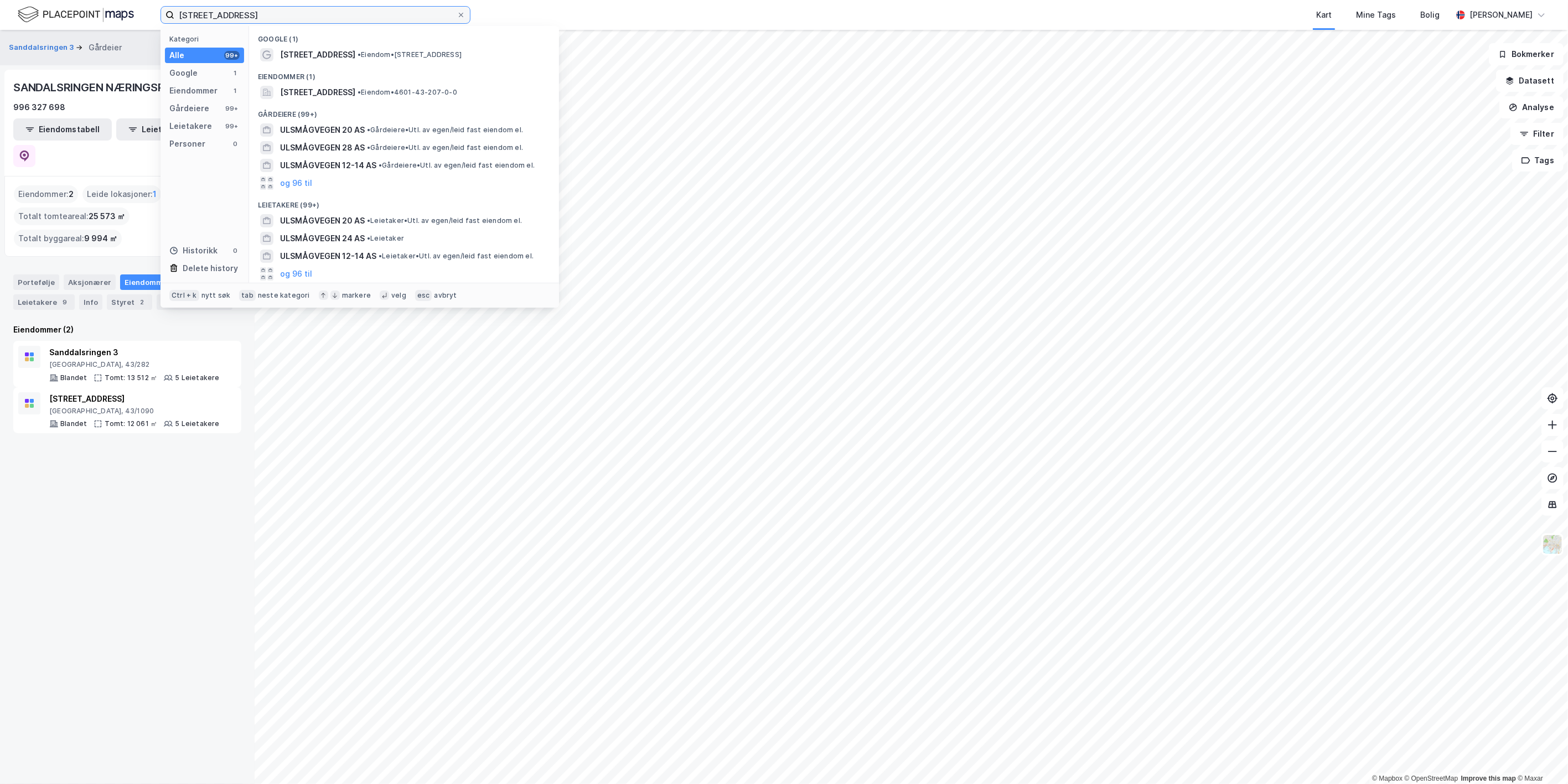
type input "Ulsmågvegen 20"
click at [288, 55] on span "Ulsmågvegen 20" at bounding box center [317, 54] width 75 height 13
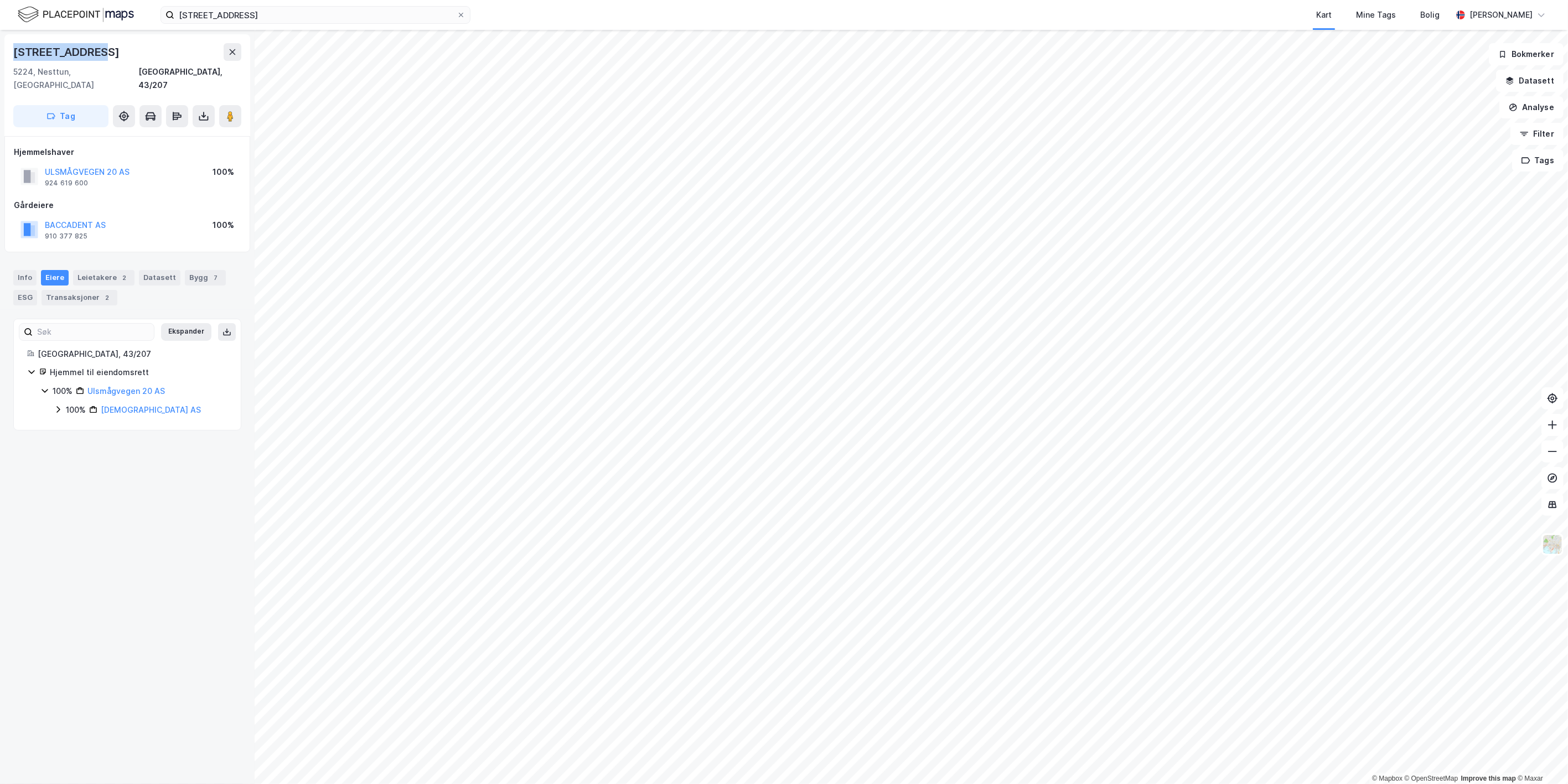
drag, startPoint x: 105, startPoint y: 50, endPoint x: 5, endPoint y: 35, distance: 101.1
click at [5, 35] on div "Ulsmågvegen 20 5224, Nesttun, Vestland Bergen, 43/207 Tag" at bounding box center [127, 85] width 246 height 102
copy div "Ulsmågvegen 20"
drag, startPoint x: 116, startPoint y: 212, endPoint x: 41, endPoint y: 214, distance: 75.0
click at [41, 216] on div "BACCADENT AS 910 377 825 100%" at bounding box center [128, 229] width 227 height 27
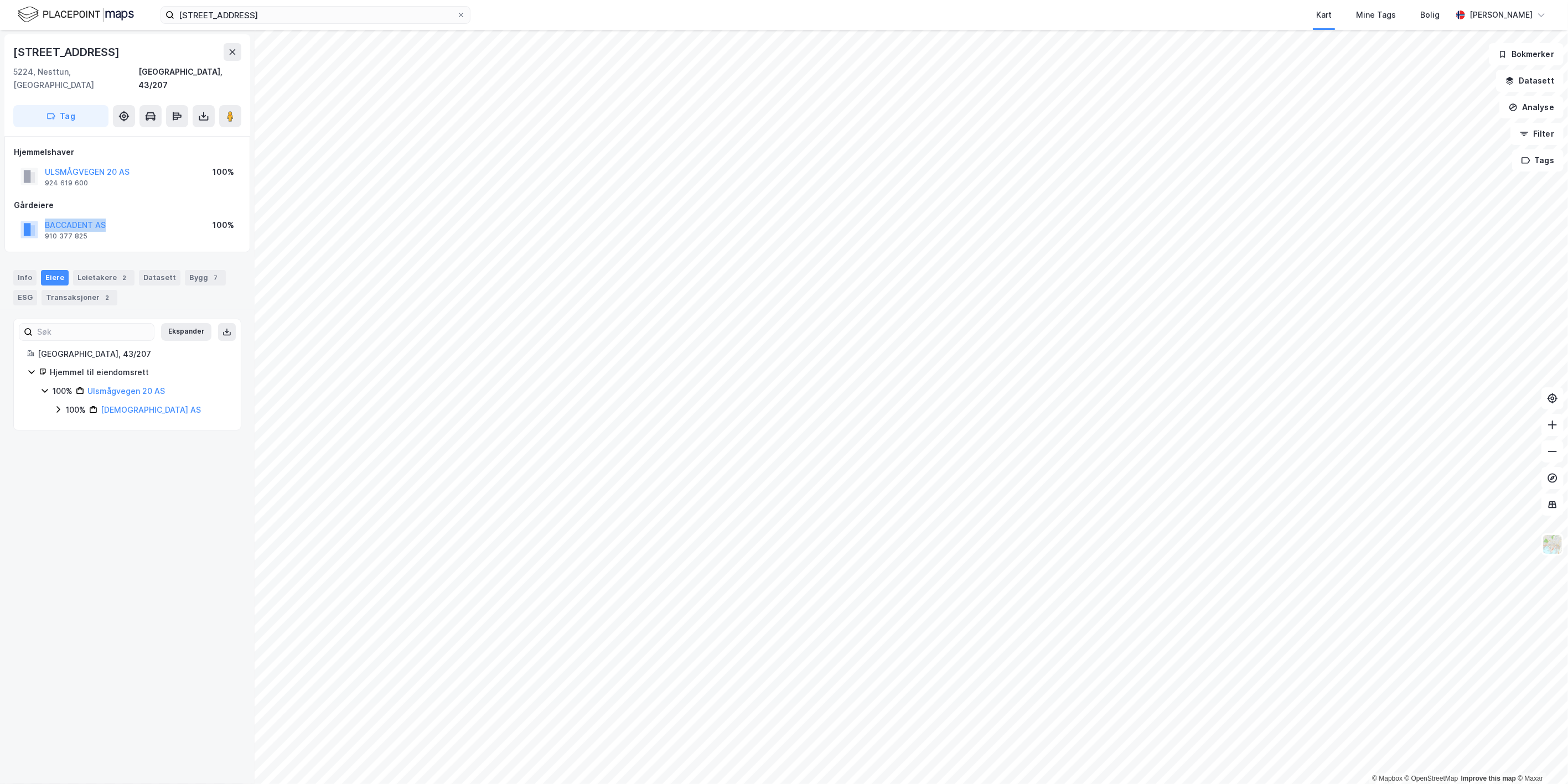
copy button "BACCADENT AS"
click at [0, 0] on button "ULSMÅGVEGEN 20 AS" at bounding box center [0, 0] width 0 height 0
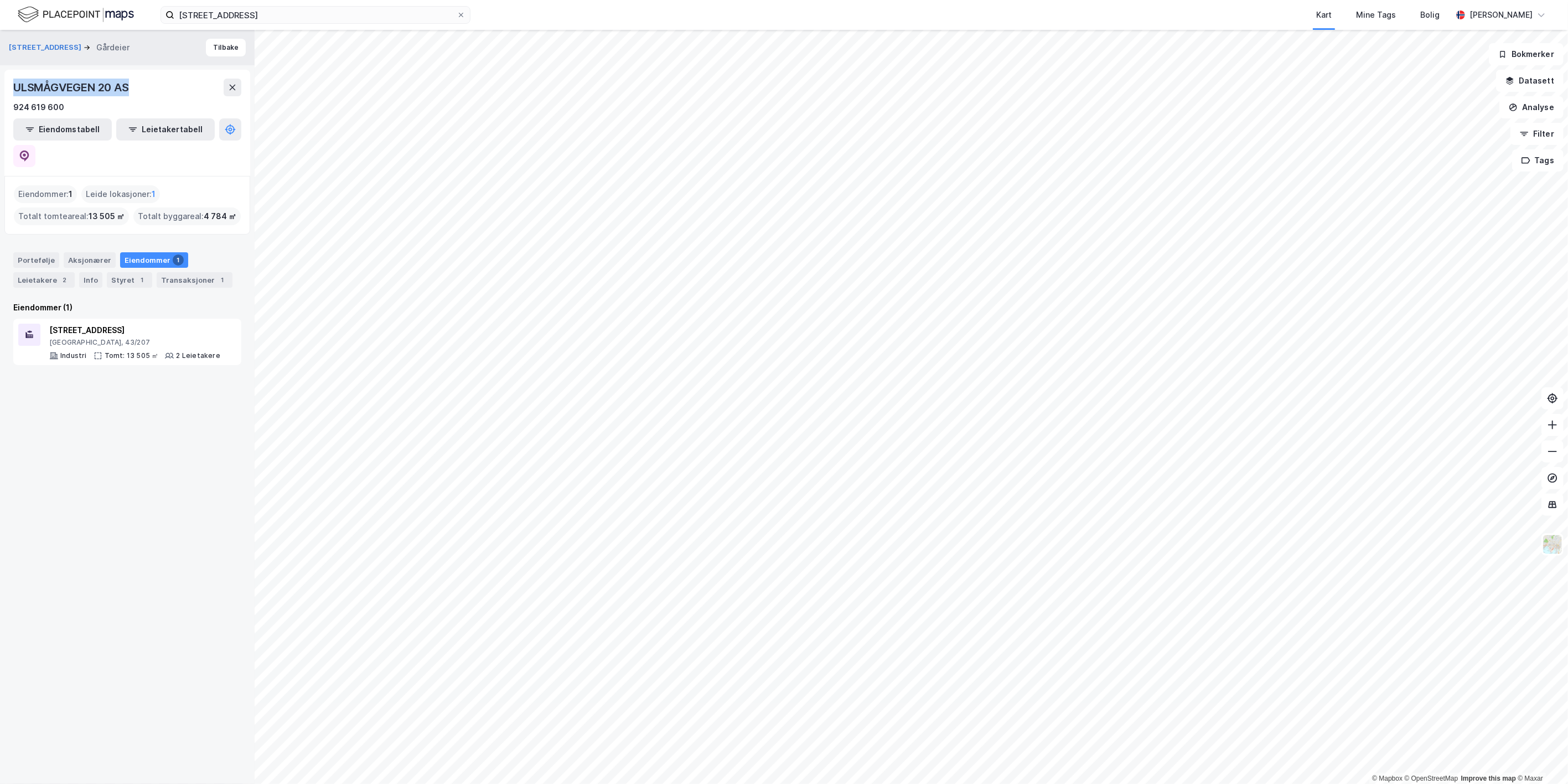
drag, startPoint x: 137, startPoint y: 85, endPoint x: 17, endPoint y: 85, distance: 120.0
click at [17, 85] on div "ULSMÅGVEGEN 20 AS" at bounding box center [127, 88] width 228 height 18
copy div "ULSMÅGVEGEN 20 AS"
click at [26, 105] on div "924 619 600" at bounding box center [38, 107] width 51 height 13
drag, startPoint x: 49, startPoint y: 106, endPoint x: 15, endPoint y: 104, distance: 34.1
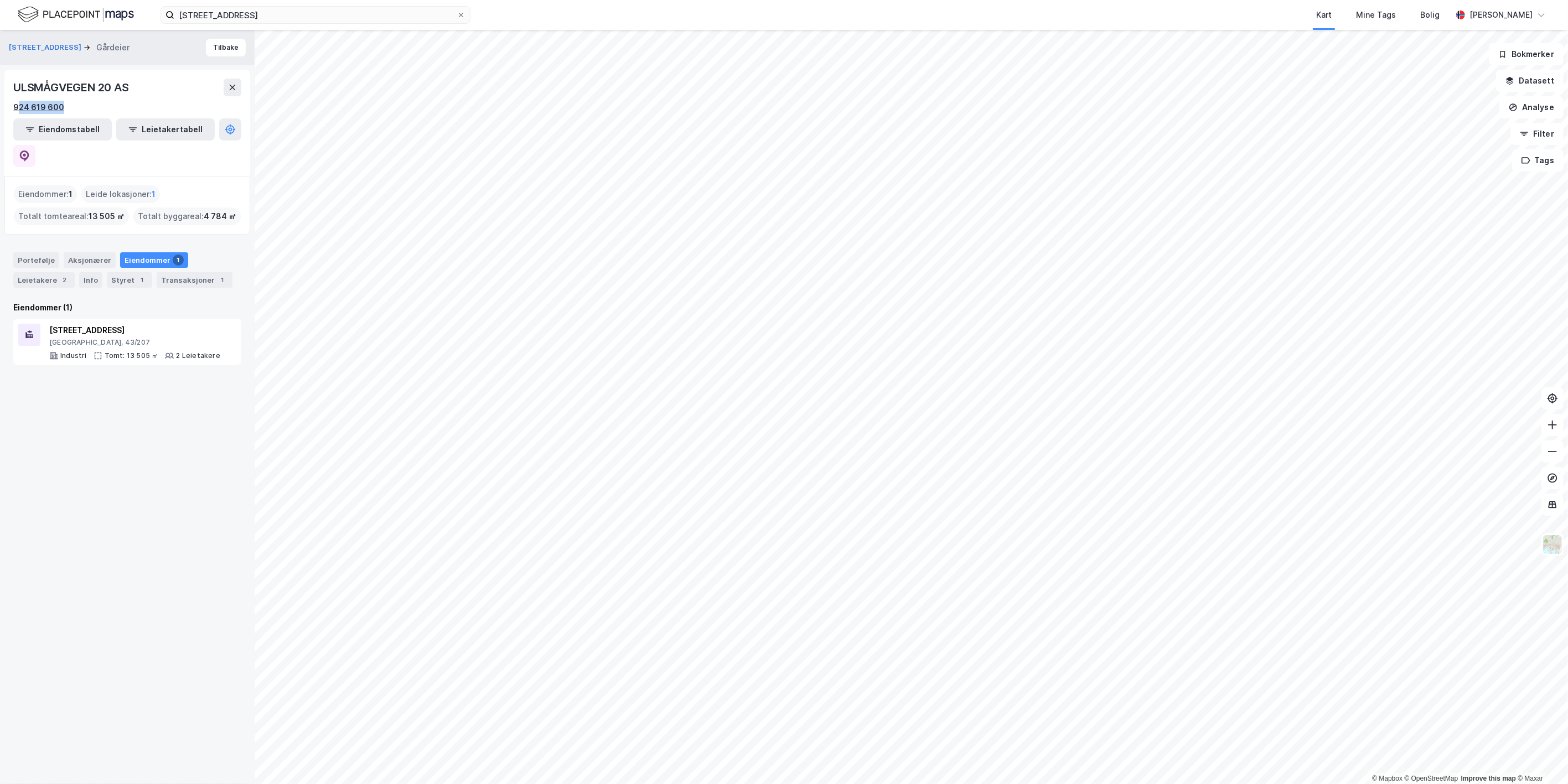
click at [15, 104] on div "924 619 600" at bounding box center [127, 107] width 228 height 13
click at [129, 112] on div "924 619 600" at bounding box center [127, 107] width 228 height 13
drag, startPoint x: 93, startPoint y: 108, endPoint x: 12, endPoint y: 107, distance: 81.0
click at [12, 107] on div "ULSMÅGVEGEN 20 AS 924 619 600 Eiendomstabell Leietakertabell" at bounding box center [127, 123] width 246 height 106
copy div "924 619 600"
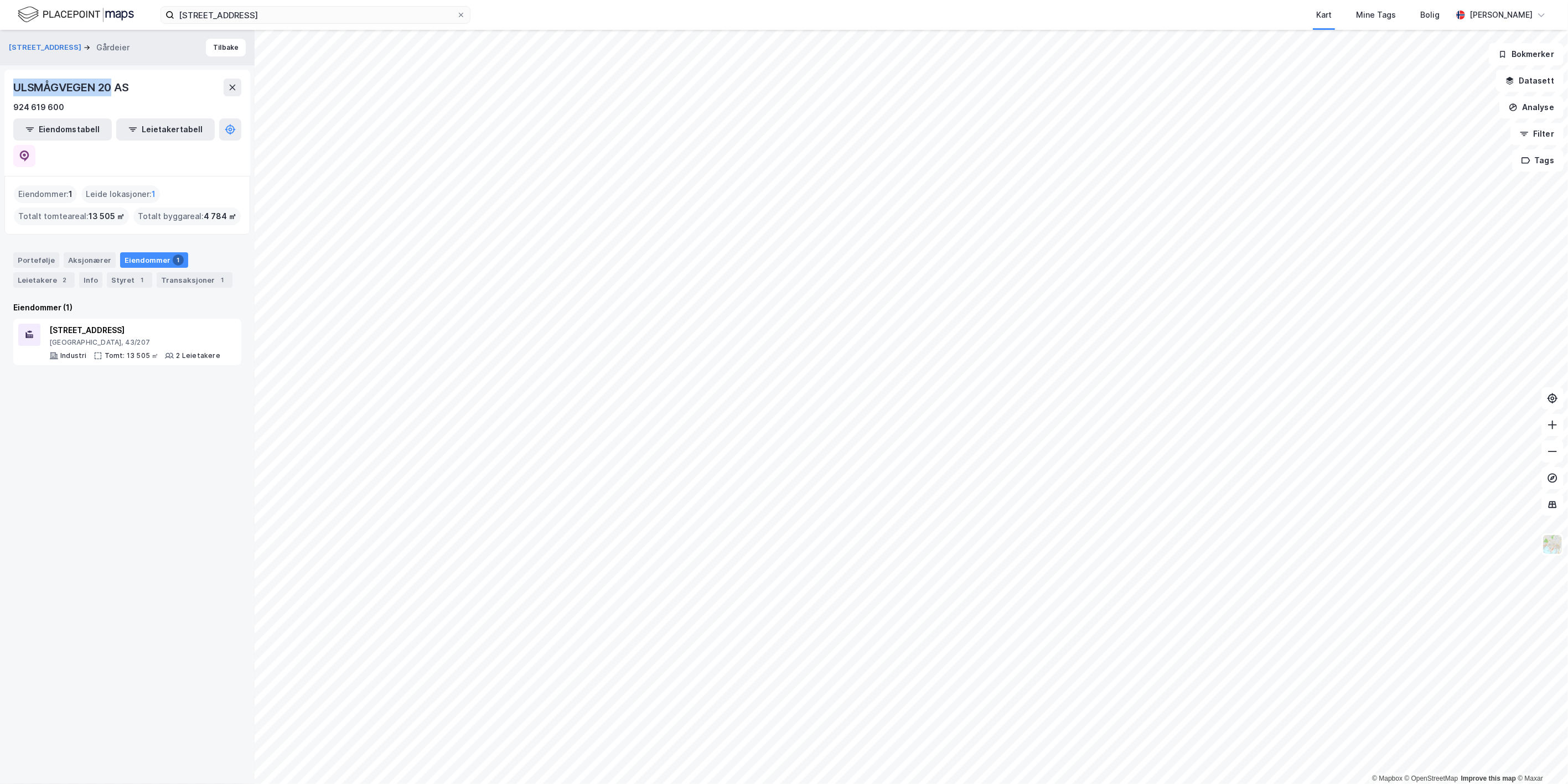
drag, startPoint x: 114, startPoint y: 89, endPoint x: 15, endPoint y: 97, distance: 99.3
click at [15, 97] on div "ULSMÅGVEGEN 20 AS 924 619 600" at bounding box center [127, 97] width 228 height 35
copy div "ULSMÅGVEGEN 20"
click at [150, 91] on div "ULSMÅGVEGEN 20 AS" at bounding box center [127, 88] width 228 height 18
drag, startPoint x: 113, startPoint y: 86, endPoint x: 10, endPoint y: 85, distance: 103.0
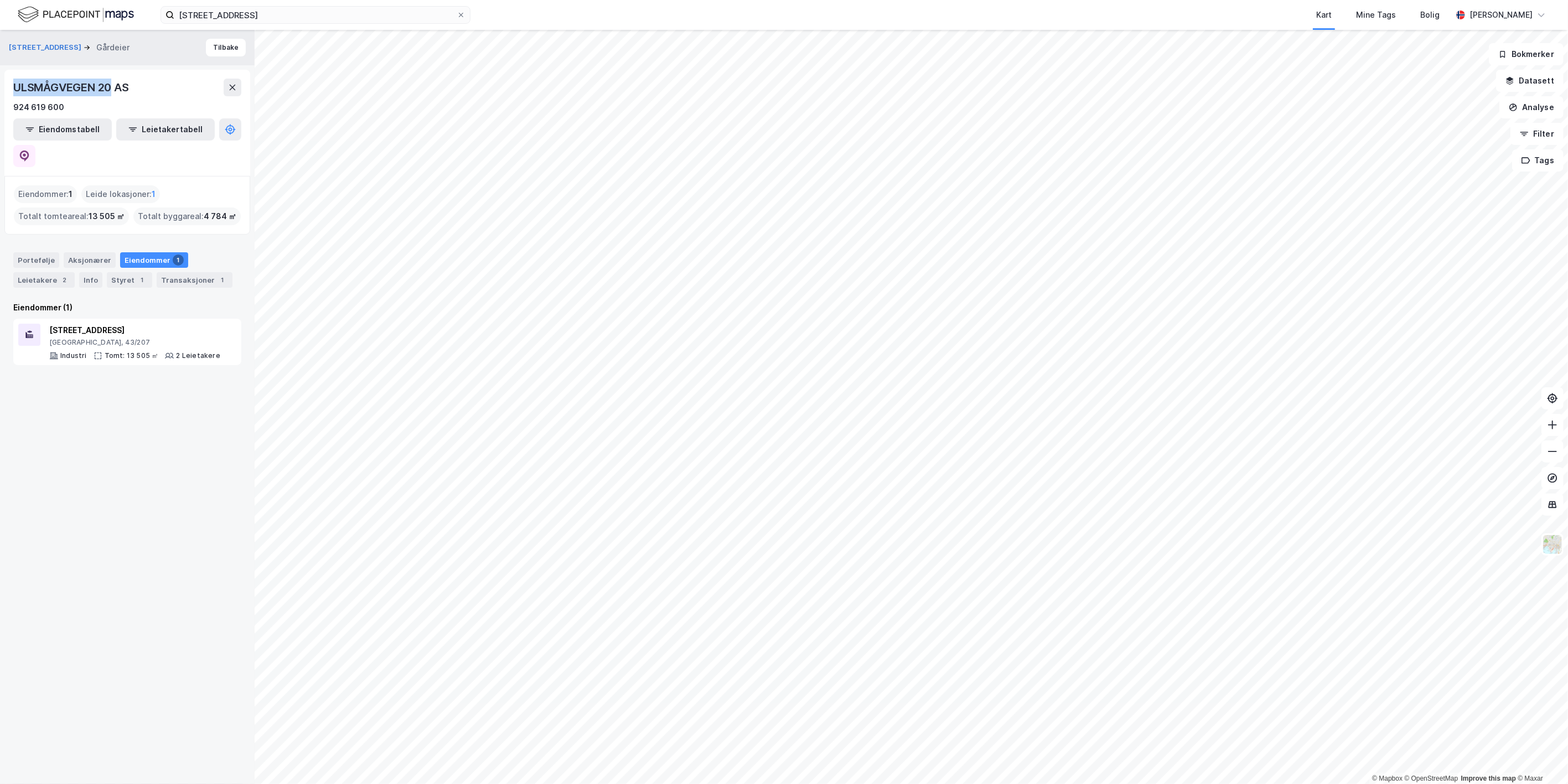
click at [10, 85] on div "ULSMÅGVEGEN 20 AS 924 619 600 Eiendomstabell Leietakertabell" at bounding box center [127, 123] width 246 height 106
copy div "ULSMÅGVEGEN 20"
click at [93, 323] on div "Ulsmågvegen 20" at bounding box center [135, 330] width 171 height 13
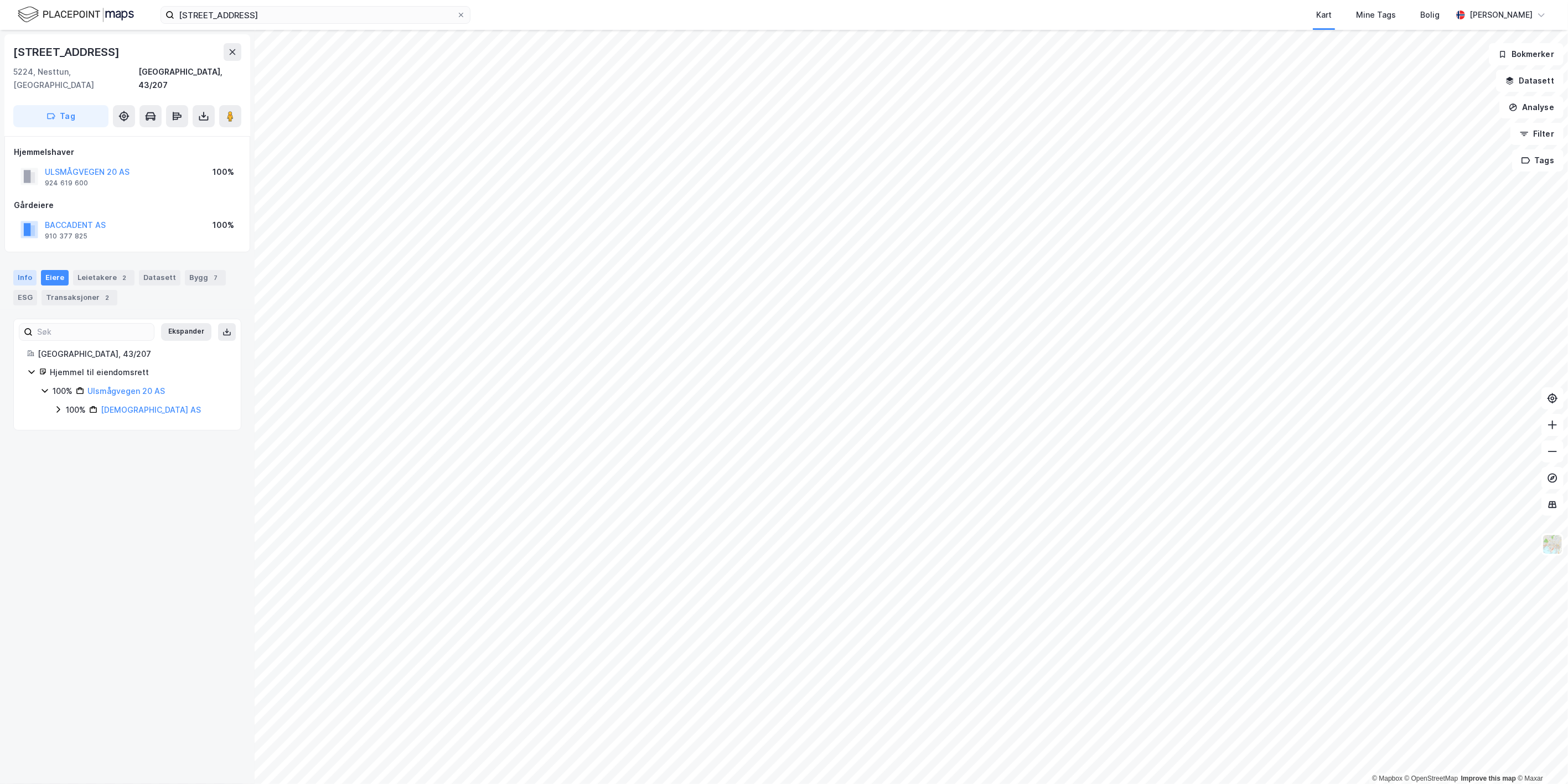
click at [25, 270] on div "Info" at bounding box center [25, 277] width 23 height 15
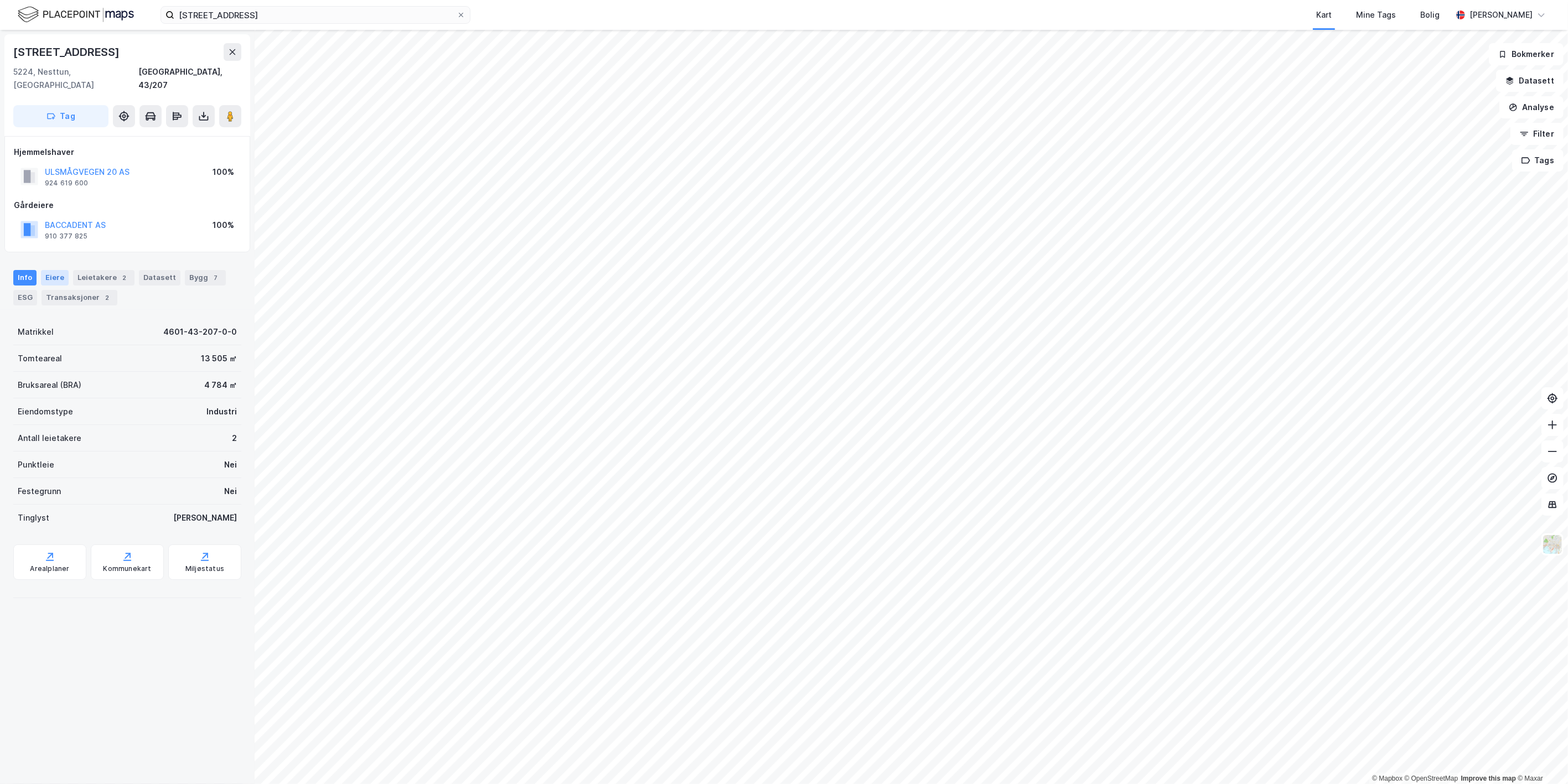
click at [50, 270] on div "Eiere" at bounding box center [54, 277] width 27 height 15
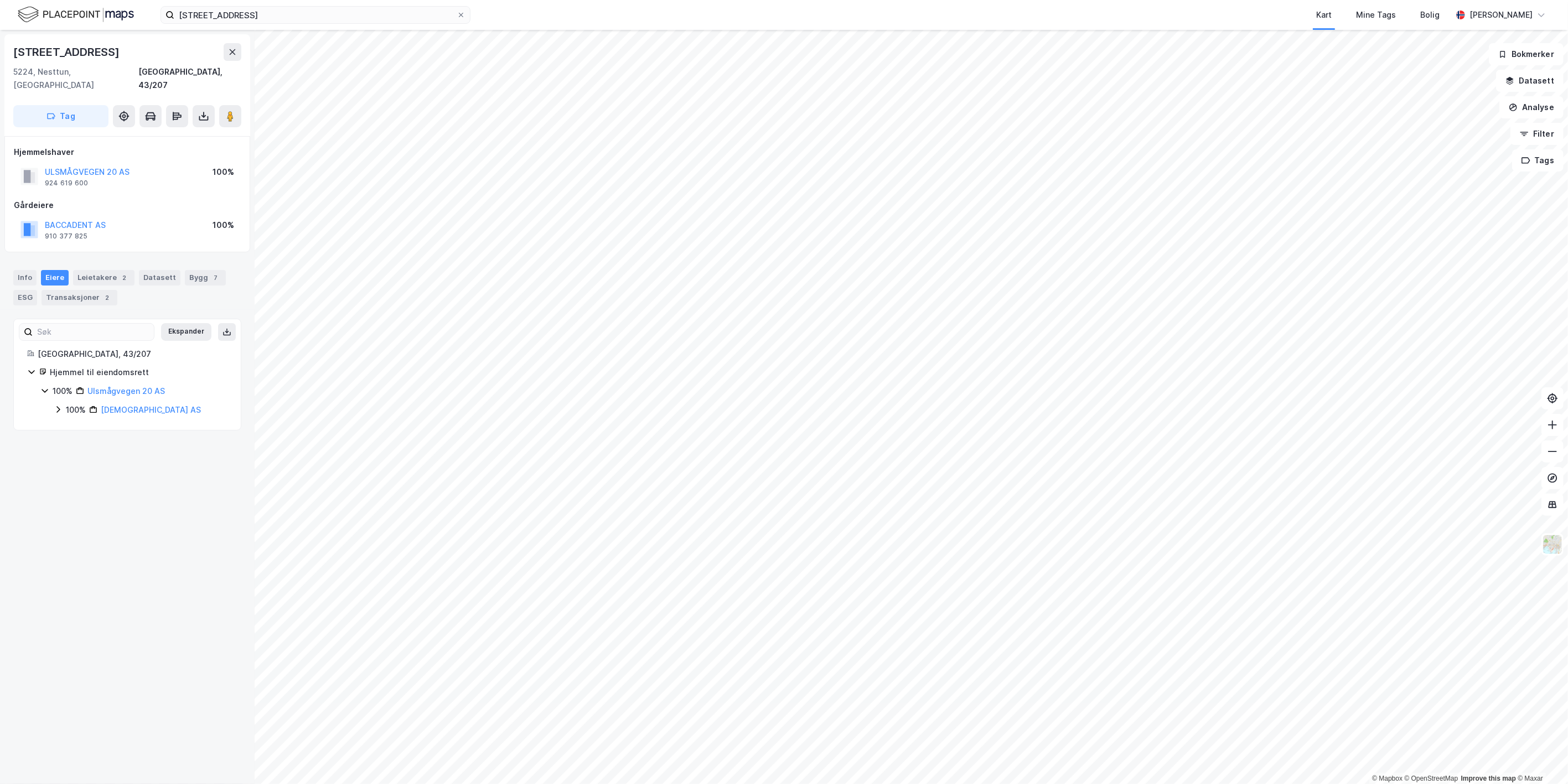
click at [59, 407] on icon at bounding box center [59, 409] width 4 height 6
click at [59, 408] on icon at bounding box center [58, 410] width 6 height 4
click at [128, 405] on link "Baccadent AS" at bounding box center [151, 409] width 100 height 10
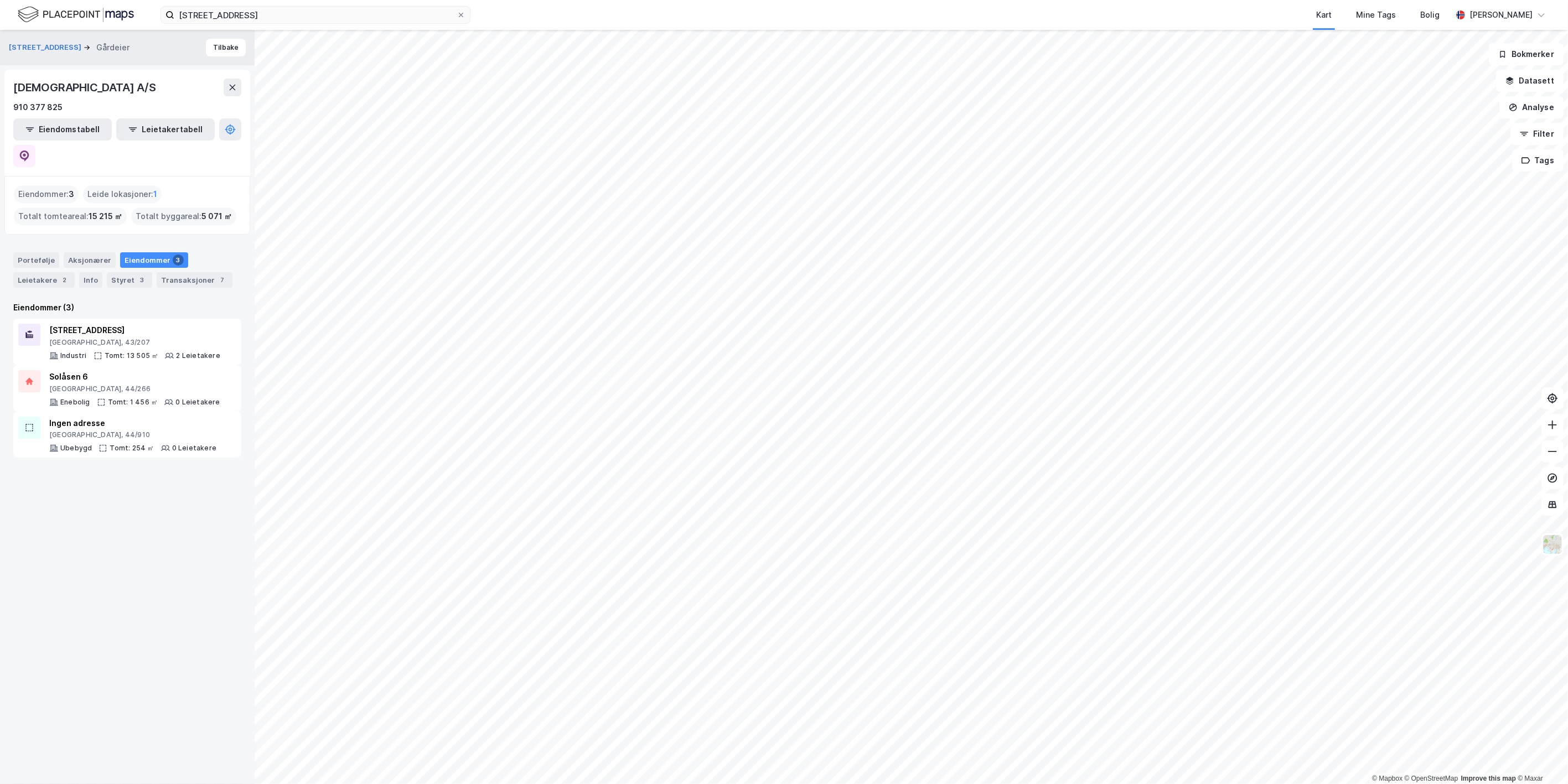
click at [194, 239] on div "Portefølje Aksjonærer Eiendommer 3 Leietakere 2 Info Styret 3 Transaksjoner 7" at bounding box center [127, 266] width 254 height 53
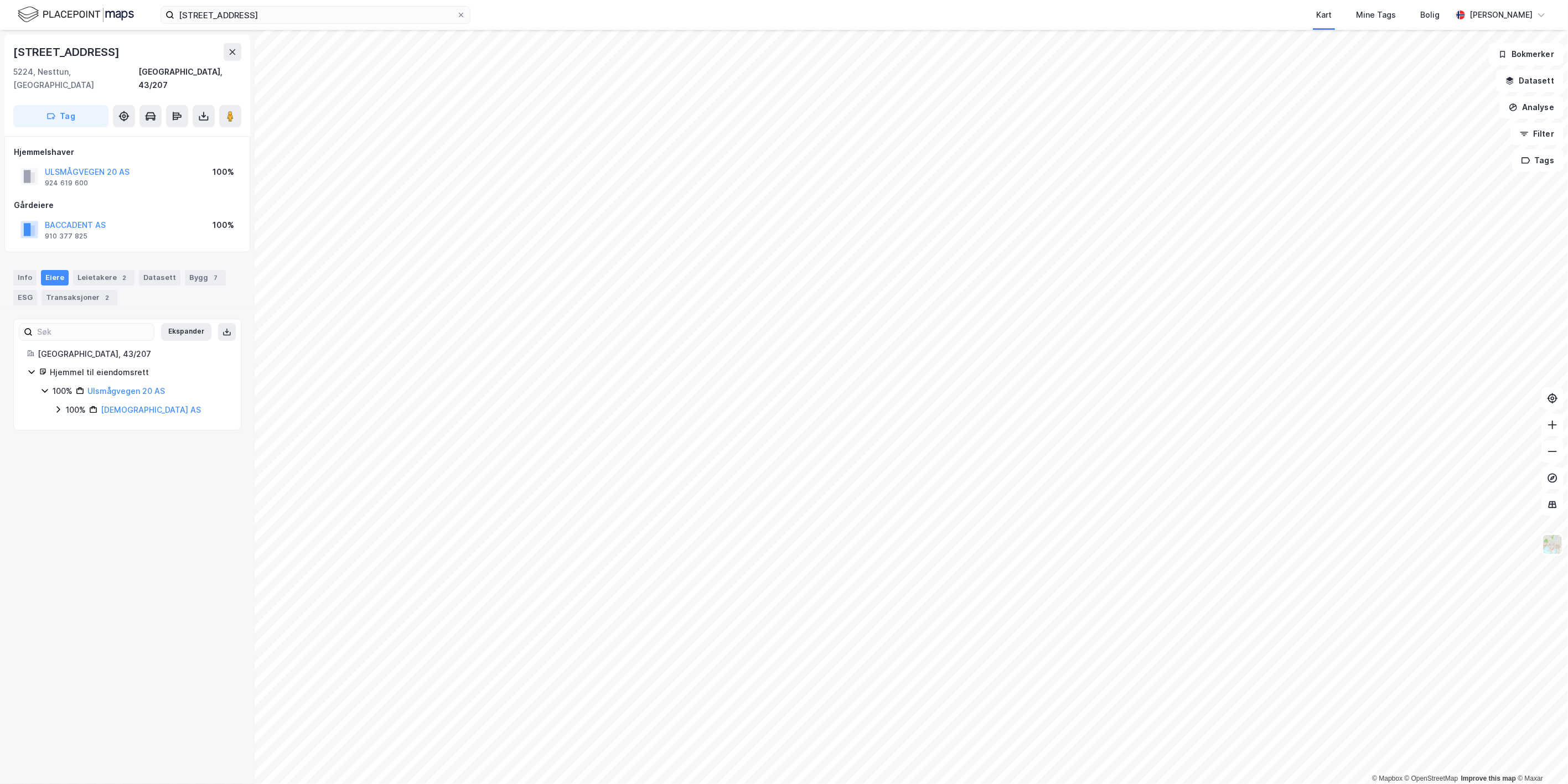
click at [56, 405] on icon at bounding box center [59, 409] width 9 height 9
drag, startPoint x: 156, startPoint y: 418, endPoint x: 118, endPoint y: 417, distance: 38.0
click at [118, 422] on div "100% - Lied Otto" at bounding box center [152, 428] width 148 height 13
copy div "Lied Otto"
drag, startPoint x: 121, startPoint y: 212, endPoint x: 44, endPoint y: 209, distance: 77.1
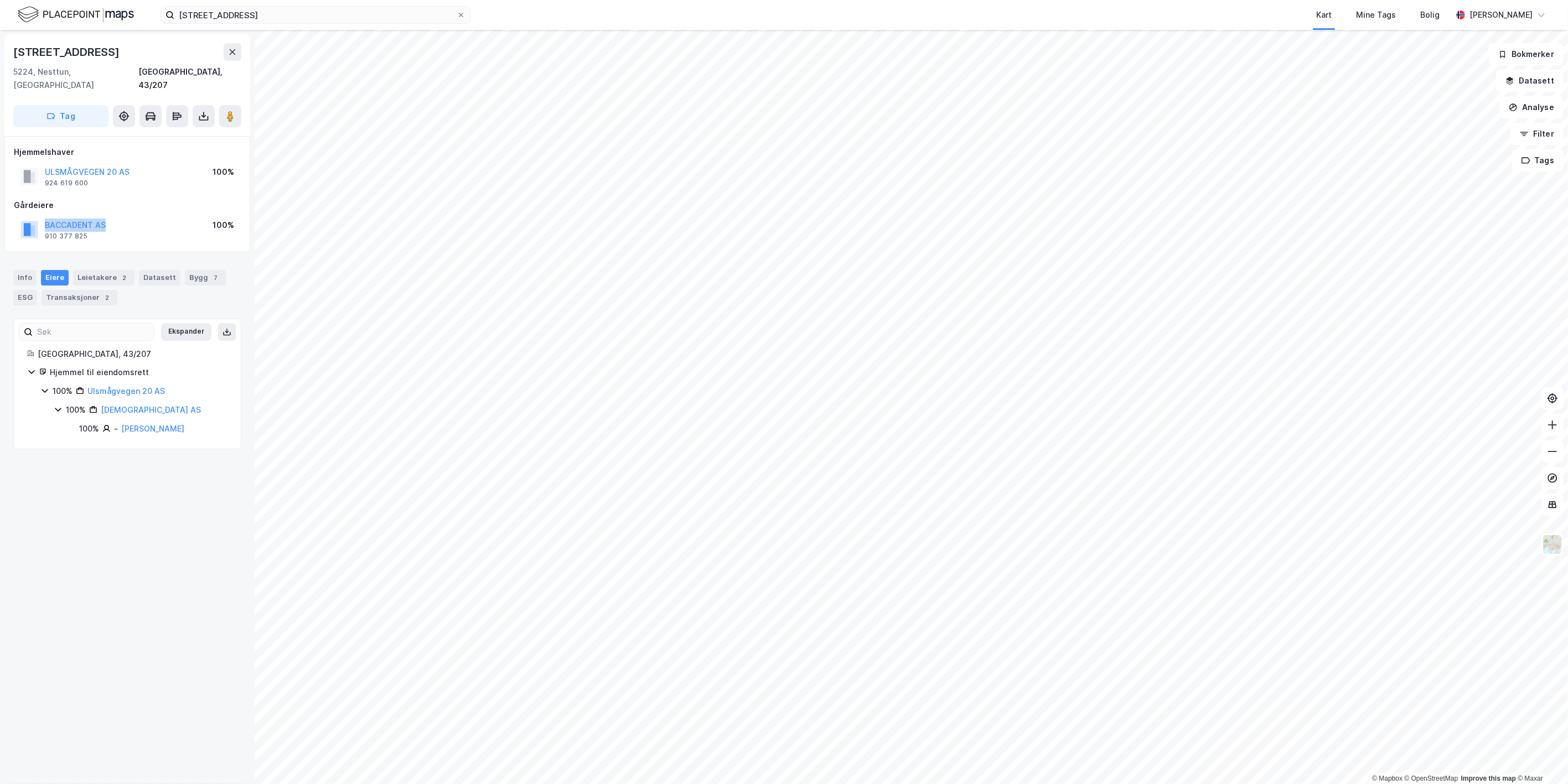
click at [44, 216] on div "BACCADENT AS 910 377 825 100%" at bounding box center [128, 229] width 227 height 27
copy button "BACCADENT AS"
